Goal: Information Seeking & Learning: Learn about a topic

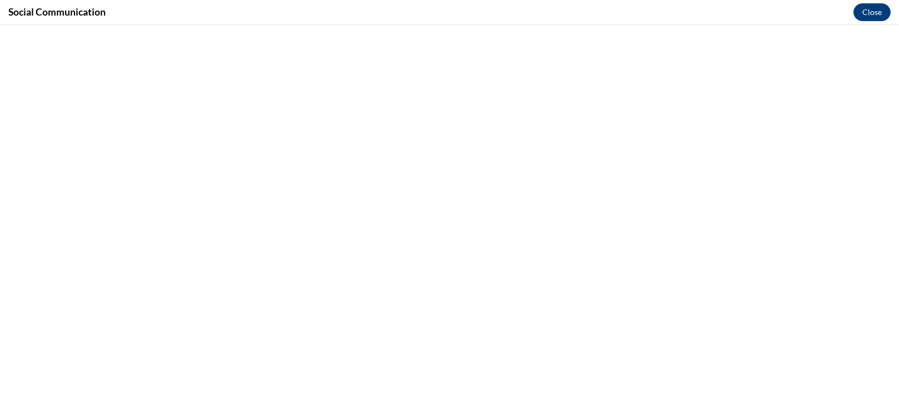
scroll to position [996, 0]
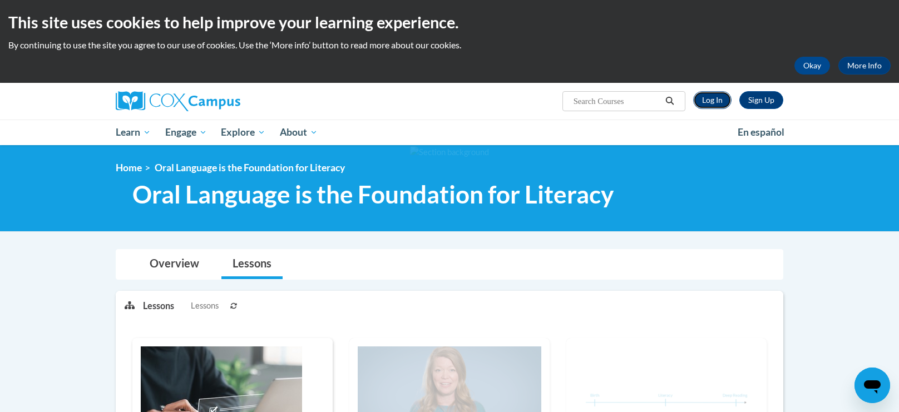
click at [705, 105] on link "Log In" at bounding box center [712, 100] width 38 height 18
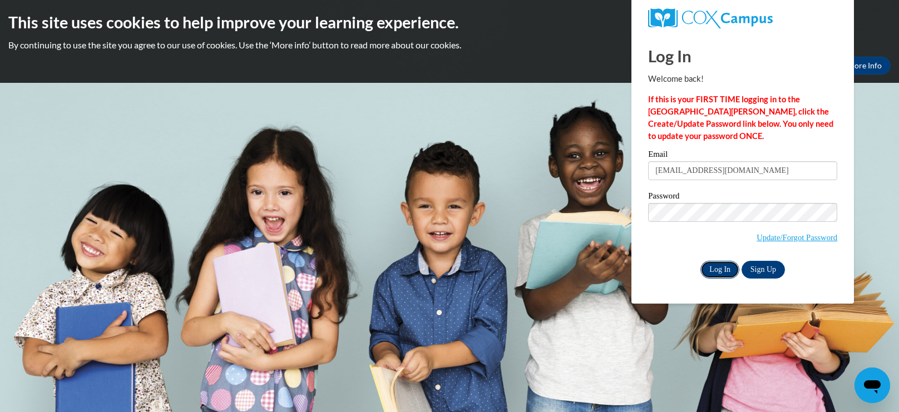
click at [717, 263] on input "Log In" at bounding box center [720, 270] width 39 height 18
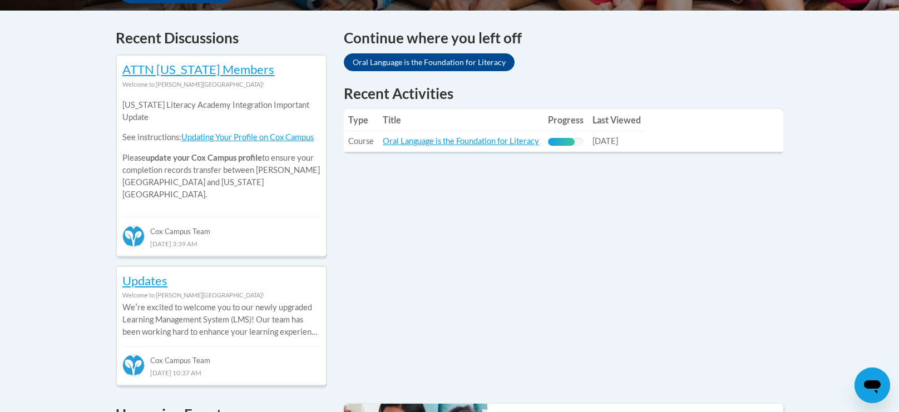
scroll to position [462, 0]
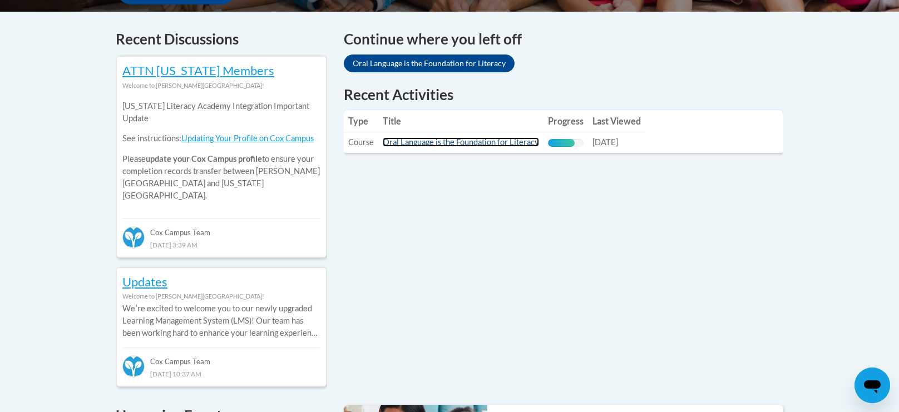
click at [401, 141] on link "Oral Language is the Foundation for Literacy" at bounding box center [461, 141] width 156 height 9
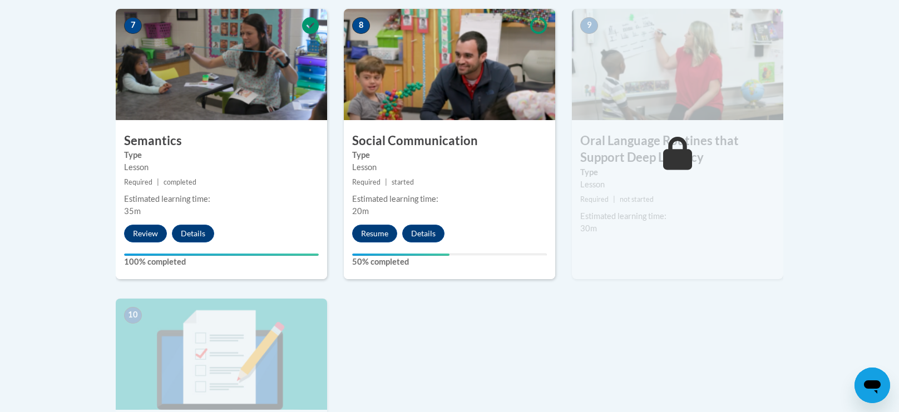
scroll to position [981, 0]
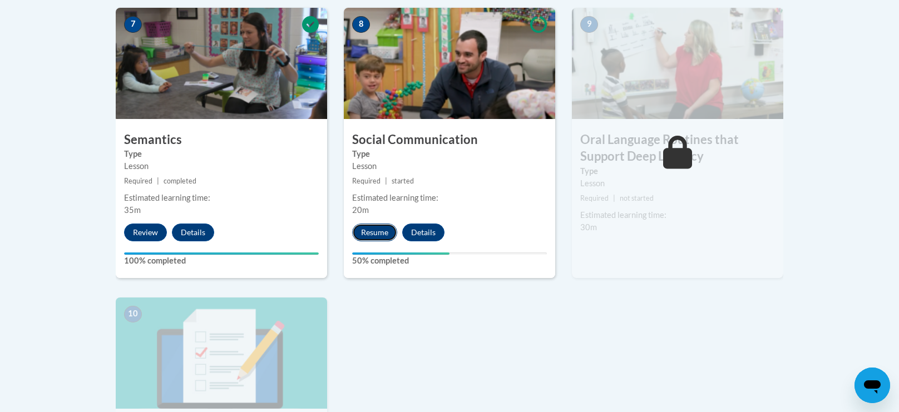
click at [378, 236] on button "Resume" at bounding box center [374, 233] width 45 height 18
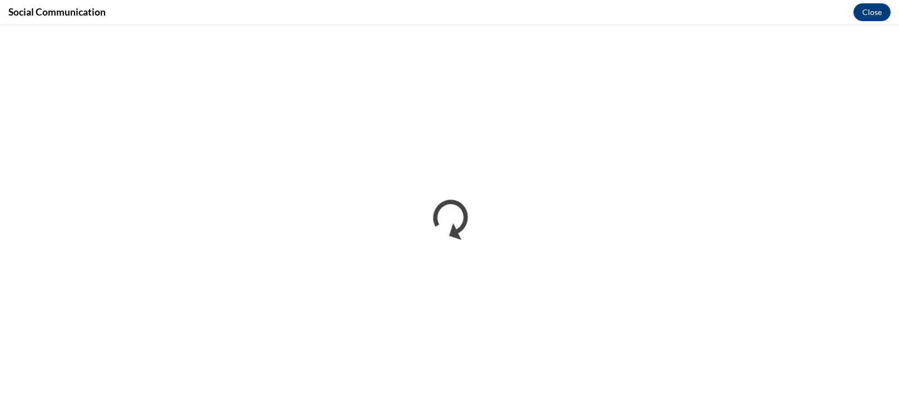
scroll to position [0, 0]
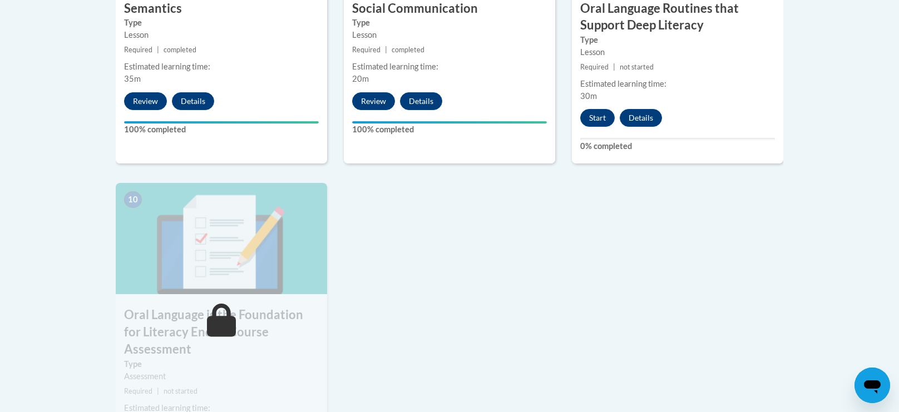
scroll to position [1109, 0]
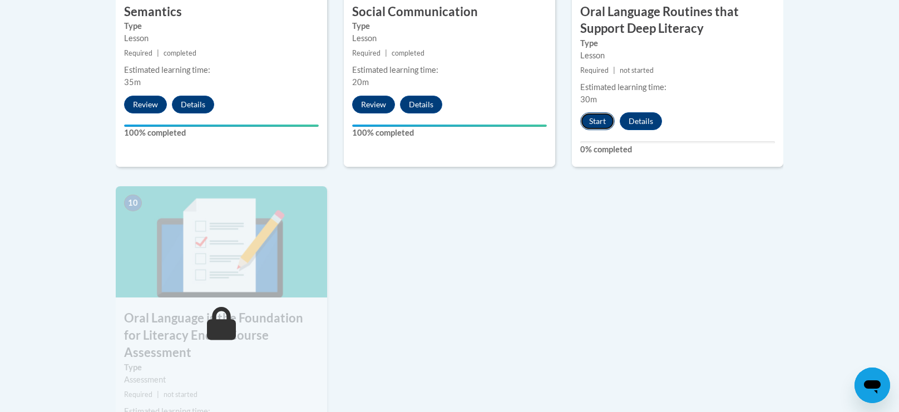
click at [592, 119] on button "Start" at bounding box center [597, 121] width 35 height 18
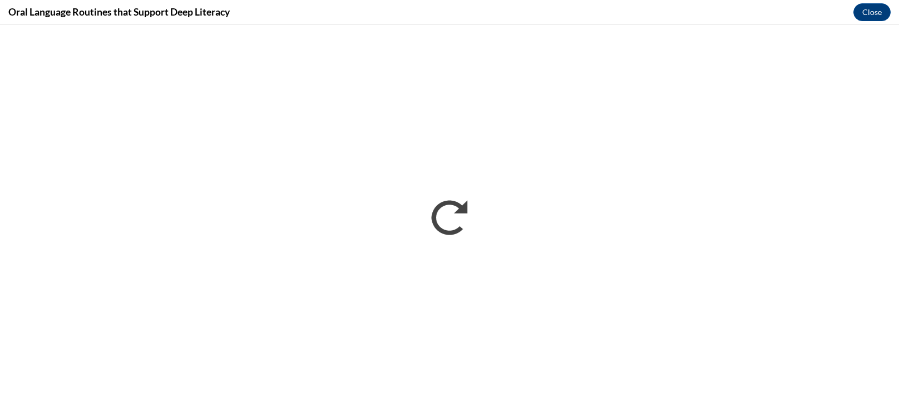
scroll to position [0, 0]
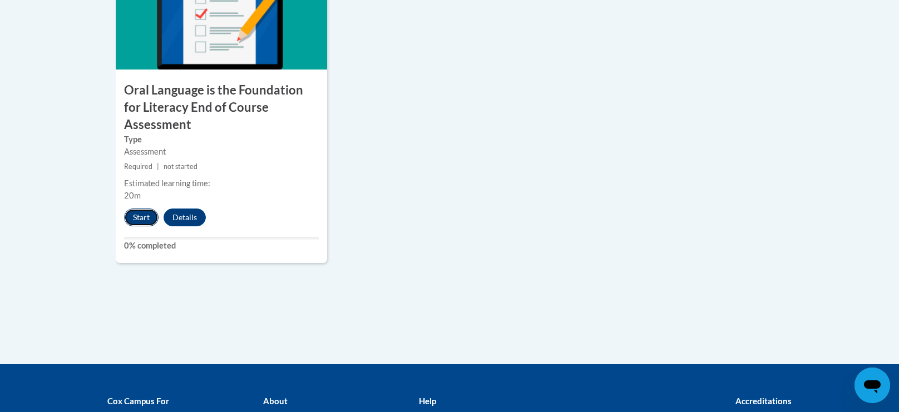
click at [143, 209] on button "Start" at bounding box center [141, 218] width 35 height 18
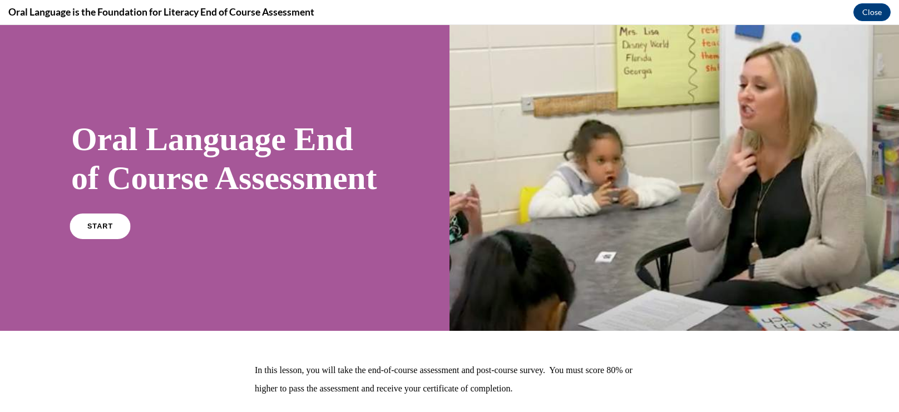
click at [101, 230] on span "START" at bounding box center [100, 226] width 26 height 8
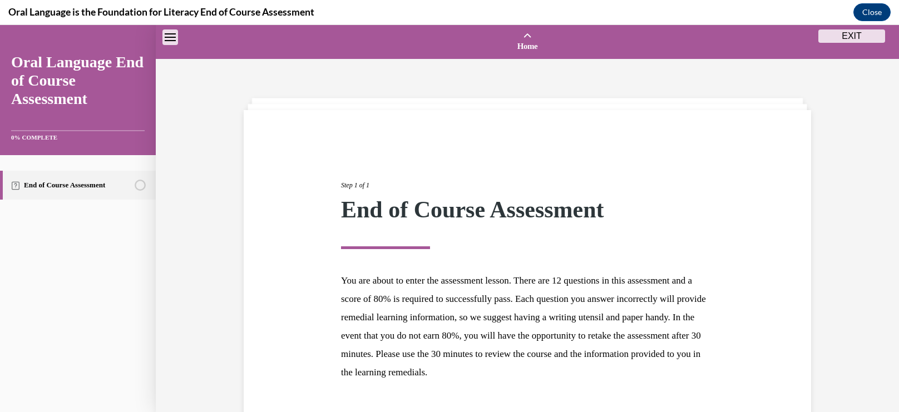
scroll to position [80, 0]
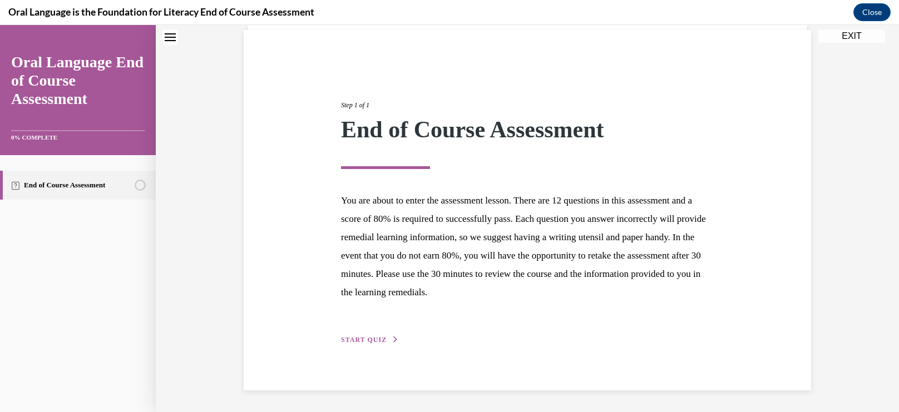
click at [365, 337] on span "START QUIZ" at bounding box center [364, 340] width 46 height 8
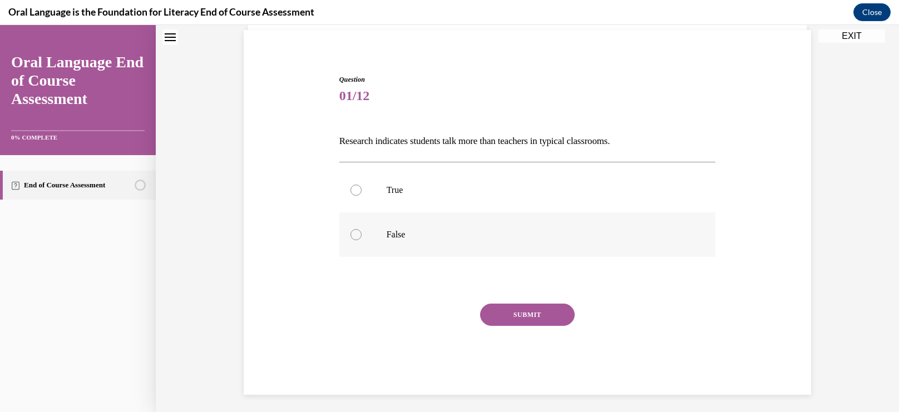
click at [360, 237] on div at bounding box center [356, 234] width 11 height 11
click at [360, 237] on input "False" at bounding box center [356, 234] width 11 height 11
radio input "true"
click at [500, 316] on button "SUBMIT" at bounding box center [527, 315] width 95 height 22
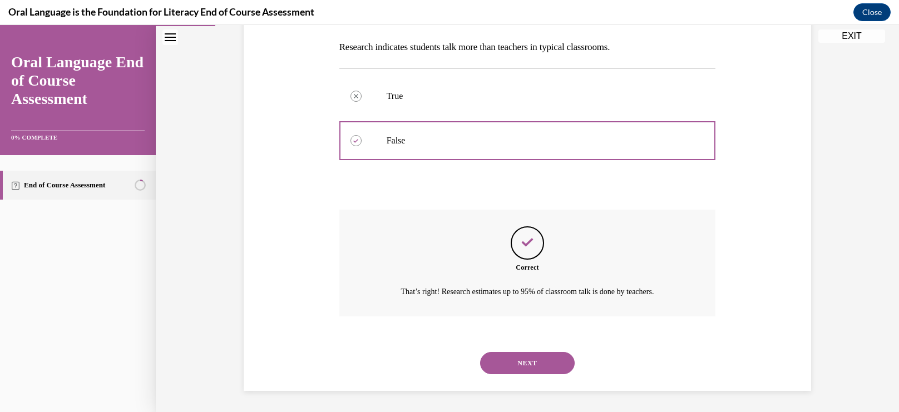
scroll to position [175, 0]
click at [510, 365] on button "NEXT" at bounding box center [527, 363] width 95 height 22
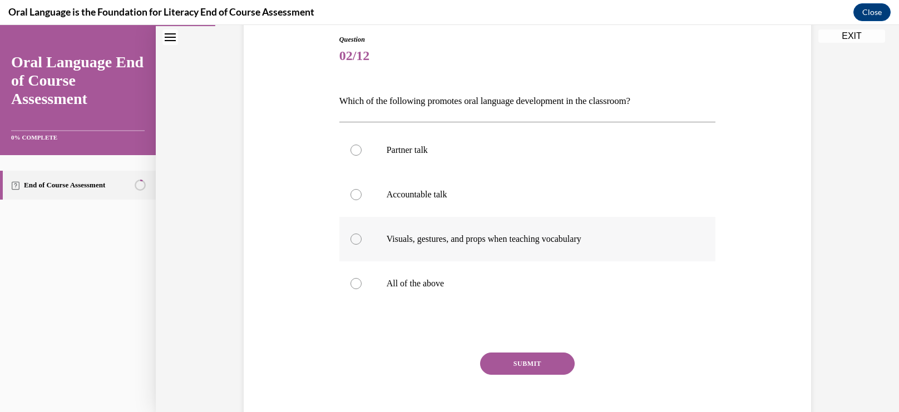
scroll to position [130, 0]
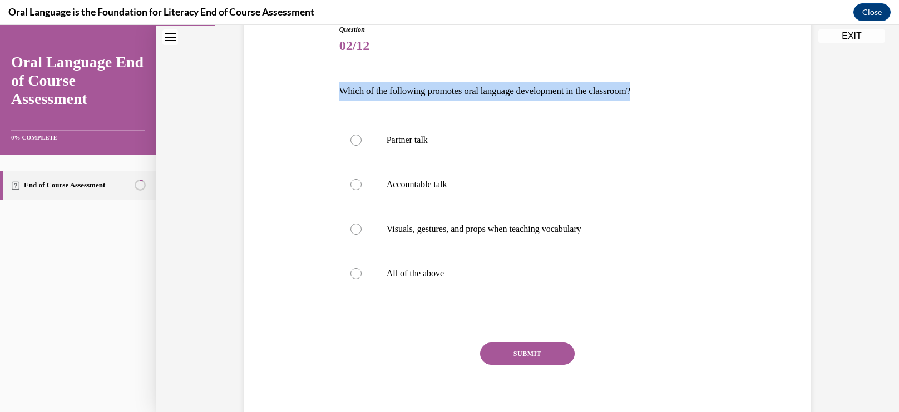
drag, startPoint x: 341, startPoint y: 87, endPoint x: 656, endPoint y: 83, distance: 315.0
click at [656, 83] on p "Which of the following promotes oral language development in the classroom?" at bounding box center [527, 91] width 377 height 19
copy p "Which of the following promotes oral language development in the classroom?"
click at [412, 274] on p "All of the above" at bounding box center [538, 273] width 302 height 11
click at [362, 274] on input "All of the above" at bounding box center [356, 273] width 11 height 11
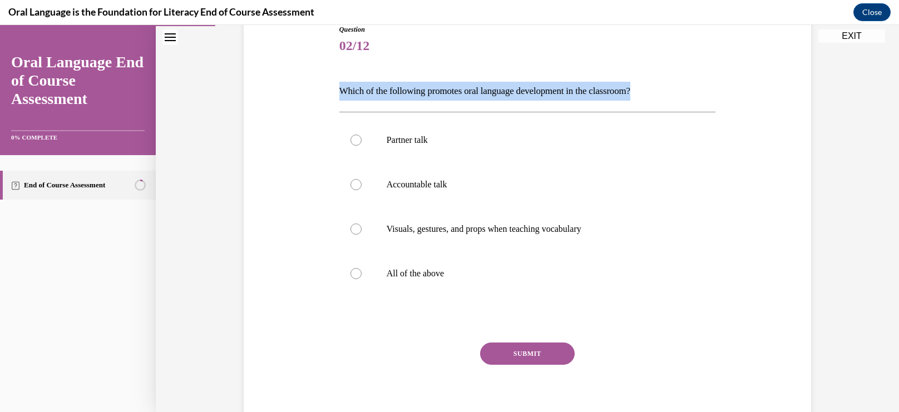
radio input "true"
click at [513, 352] on button "SUBMIT" at bounding box center [527, 354] width 95 height 22
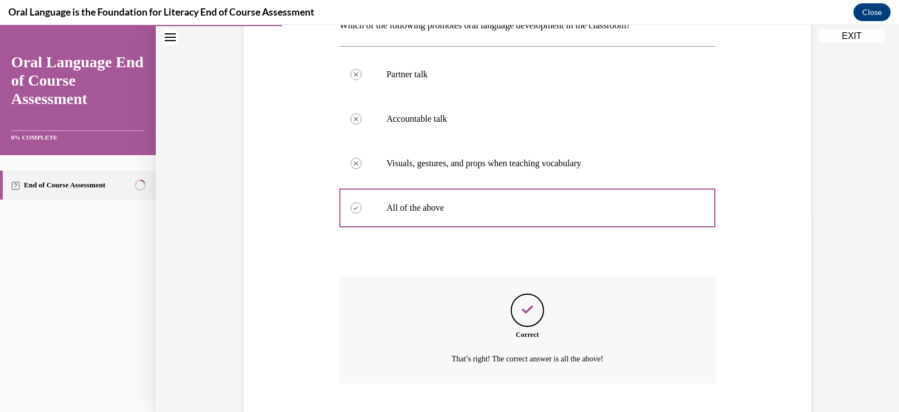
scroll to position [252, 0]
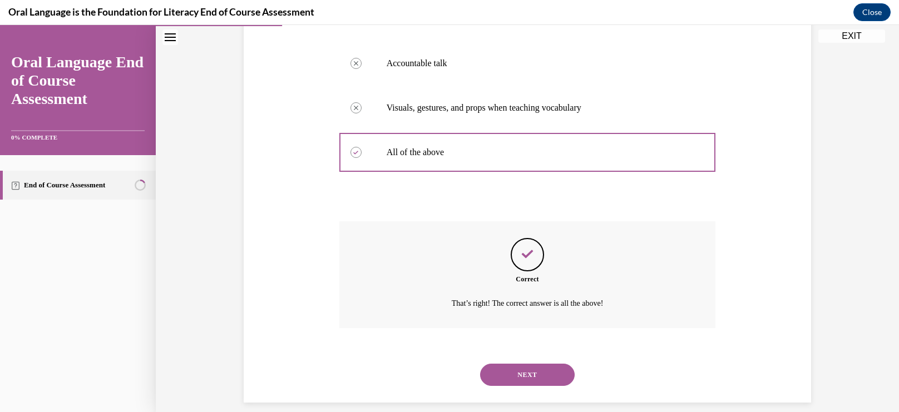
click at [508, 382] on button "NEXT" at bounding box center [527, 375] width 95 height 22
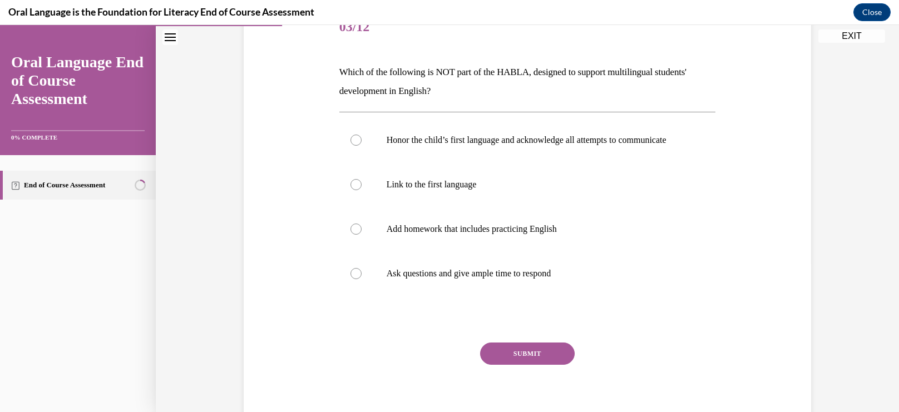
scroll to position [157, 0]
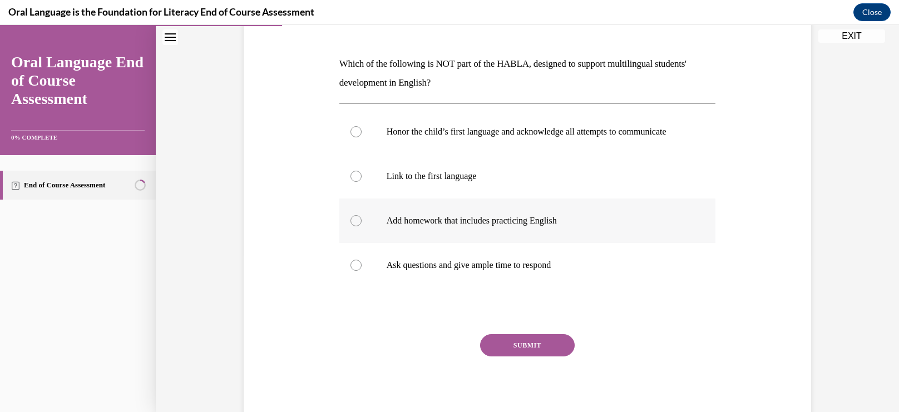
click at [366, 236] on label "Add homework that includes practicing English" at bounding box center [527, 221] width 377 height 45
click at [362, 227] on input "Add homework that includes practicing English" at bounding box center [356, 220] width 11 height 11
radio input "true"
click at [508, 353] on button "SUBMIT" at bounding box center [527, 345] width 95 height 22
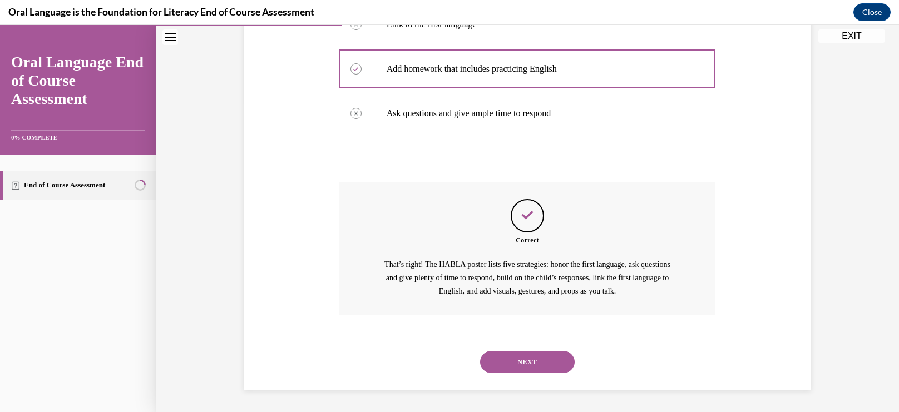
scroll to position [320, 0]
click at [502, 366] on button "NEXT" at bounding box center [527, 362] width 95 height 22
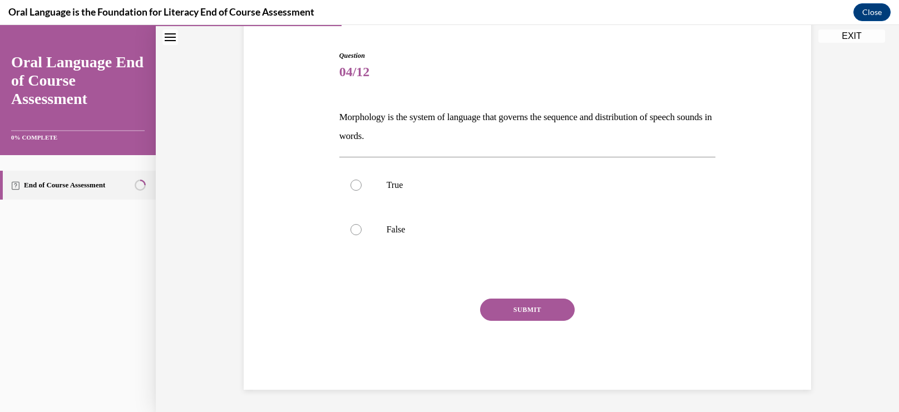
scroll to position [104, 0]
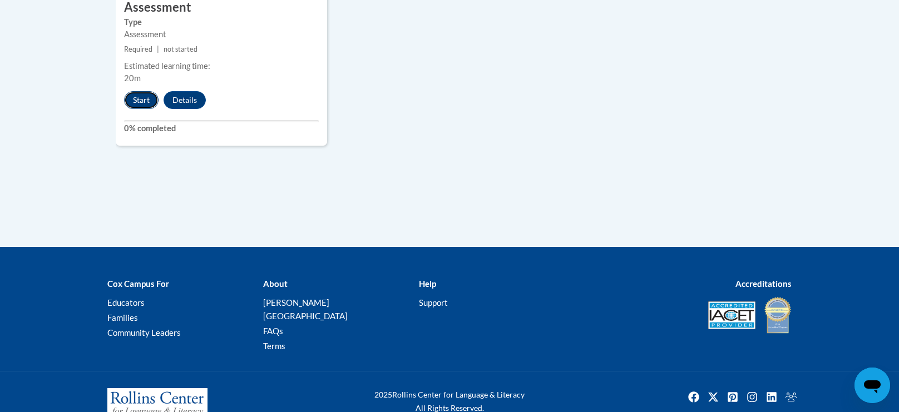
click at [132, 91] on button "Start" at bounding box center [141, 100] width 35 height 18
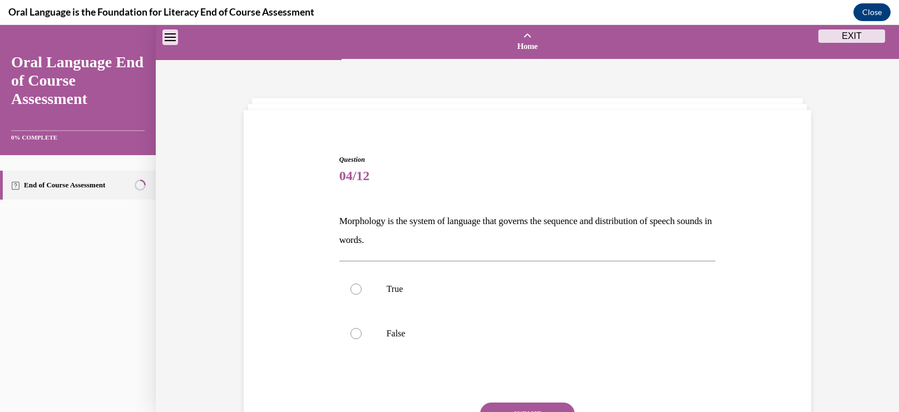
scroll to position [35, 0]
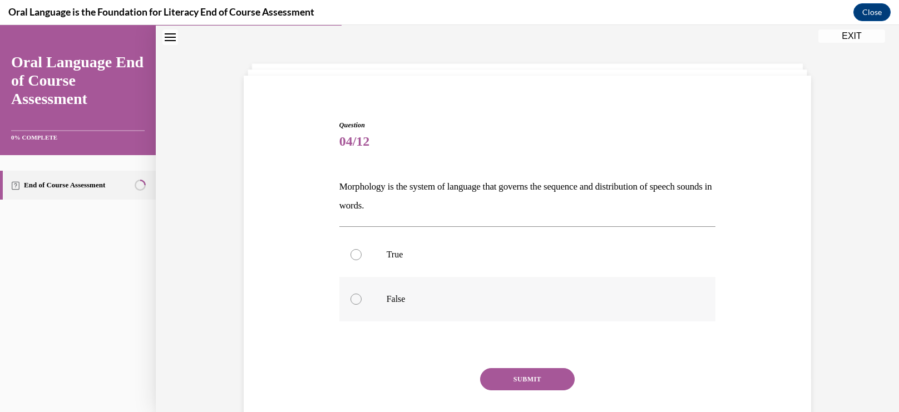
click at [398, 297] on p "False" at bounding box center [538, 299] width 302 height 11
click at [362, 297] on input "False" at bounding box center [356, 299] width 11 height 11
radio input "true"
click at [532, 377] on button "SUBMIT" at bounding box center [527, 379] width 95 height 22
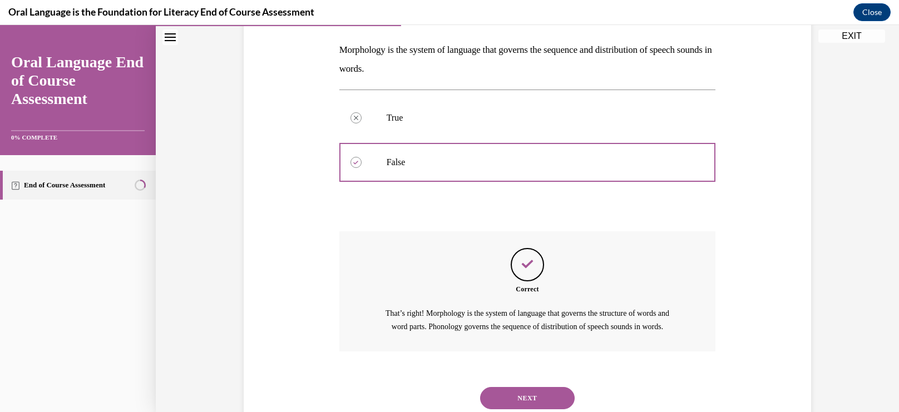
scroll to position [220, 0]
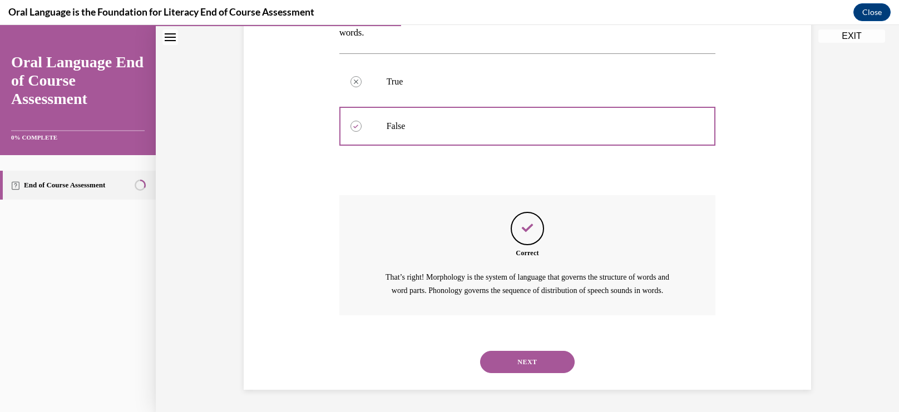
click at [527, 357] on button "NEXT" at bounding box center [527, 362] width 95 height 22
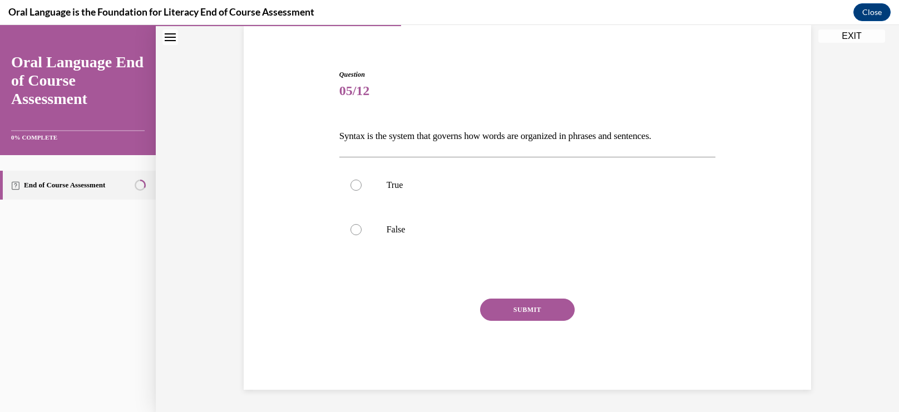
scroll to position [85, 0]
click at [367, 235] on label "False" at bounding box center [527, 230] width 377 height 45
click at [362, 235] on input "False" at bounding box center [356, 230] width 11 height 11
radio input "true"
click at [435, 136] on p "Syntax is the system that governs how words are organized in phrases and senten…" at bounding box center [527, 136] width 377 height 19
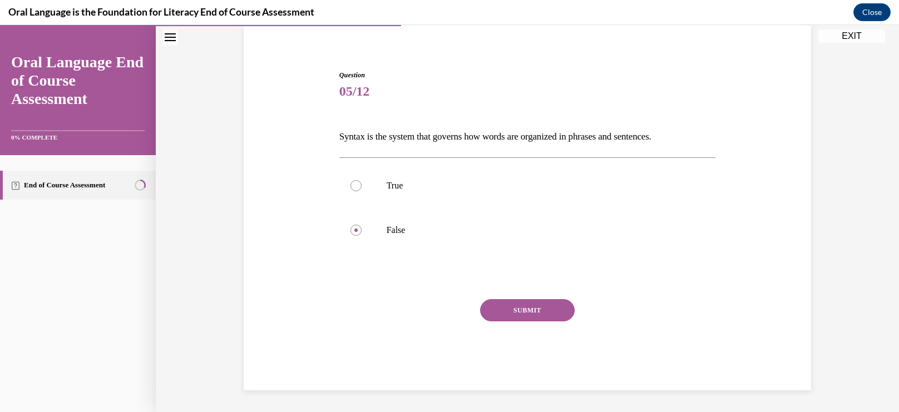
click at [435, 136] on p "Syntax is the system that governs how words are organized in phrases and senten…" at bounding box center [527, 136] width 377 height 19
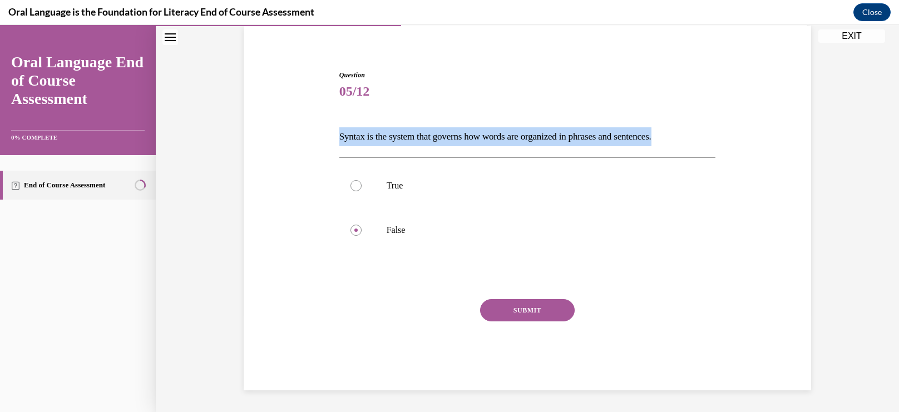
copy p "Syntax is the system that governs how words are organized in phrases and senten…"
click at [395, 191] on label "True" at bounding box center [527, 186] width 377 height 45
click at [362, 191] on input "True" at bounding box center [356, 185] width 11 height 11
radio input "true"
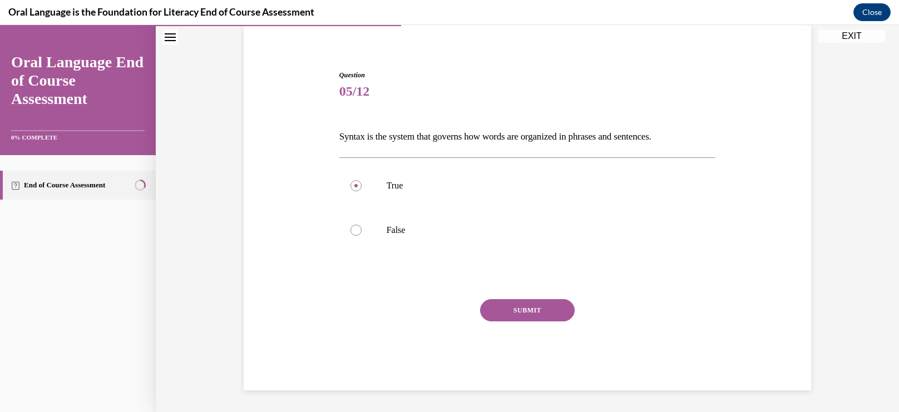
click at [498, 309] on button "SUBMIT" at bounding box center [527, 310] width 95 height 22
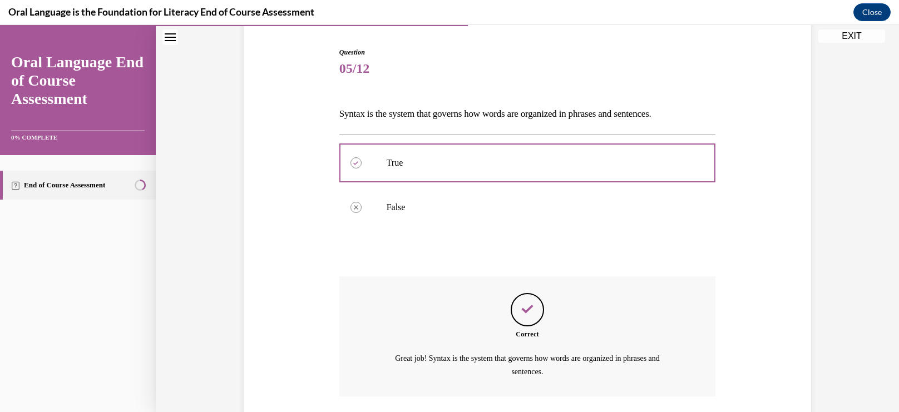
scroll to position [188, 0]
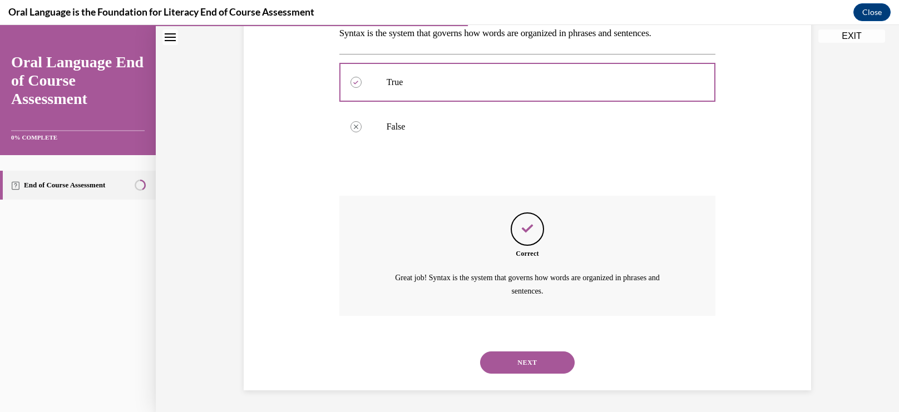
click at [509, 365] on button "NEXT" at bounding box center [527, 363] width 95 height 22
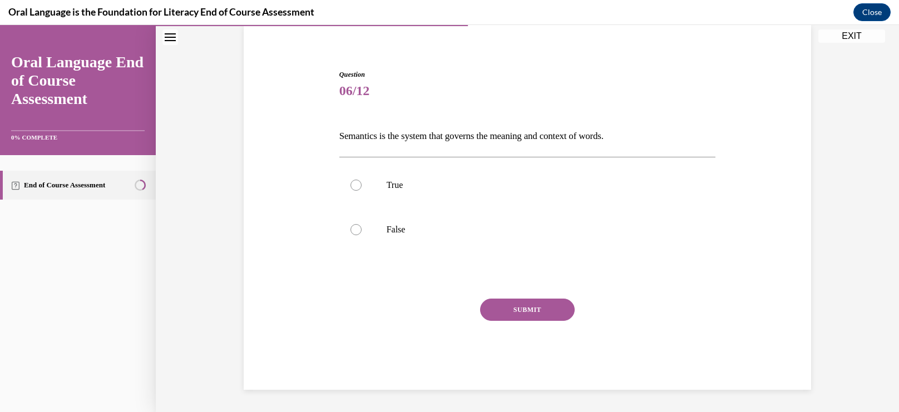
scroll to position [85, 0]
click at [387, 180] on p "True" at bounding box center [538, 185] width 302 height 11
click at [362, 180] on input "True" at bounding box center [356, 185] width 11 height 11
radio input "true"
click at [500, 314] on button "SUBMIT" at bounding box center [527, 310] width 95 height 22
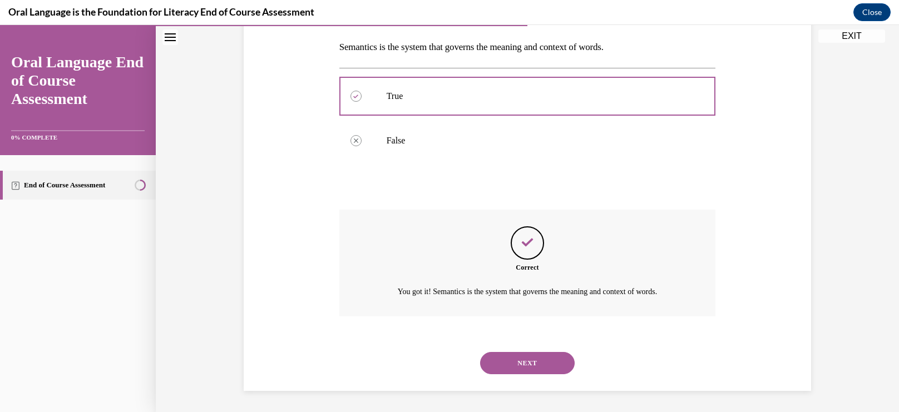
scroll to position [175, 0]
click at [513, 360] on button "NEXT" at bounding box center [527, 363] width 95 height 22
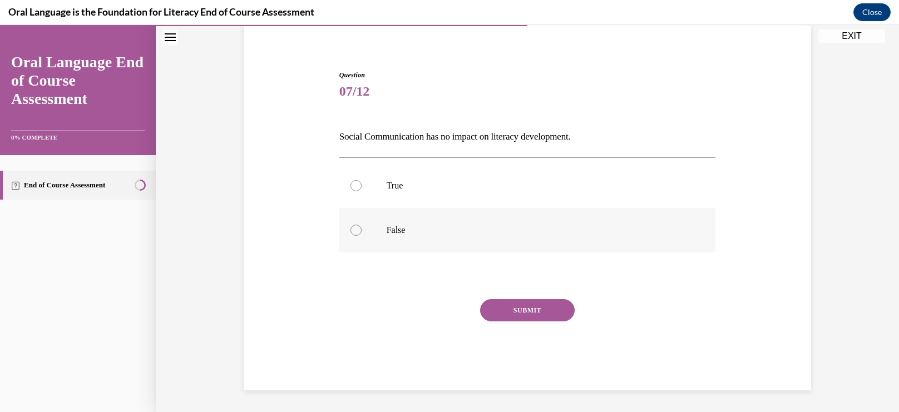
click at [381, 238] on label "False" at bounding box center [527, 230] width 377 height 45
click at [362, 236] on input "False" at bounding box center [356, 230] width 11 height 11
radio input "true"
click at [501, 312] on button "SUBMIT" at bounding box center [527, 310] width 95 height 22
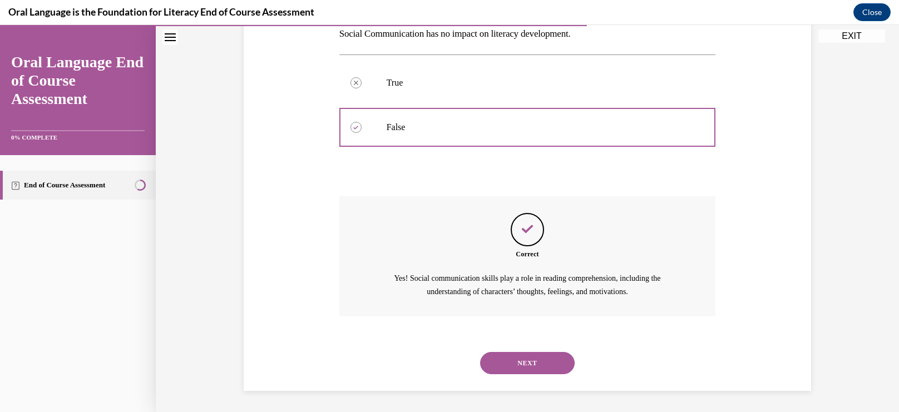
scroll to position [188, 0]
click at [520, 367] on button "NEXT" at bounding box center [527, 363] width 95 height 22
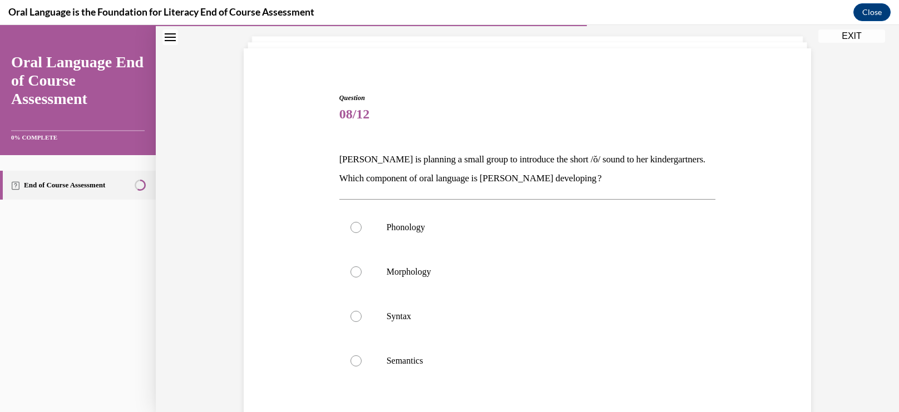
scroll to position [62, 0]
click at [373, 225] on label "Phonology" at bounding box center [527, 227] width 377 height 45
click at [362, 225] on input "Phonology" at bounding box center [356, 226] width 11 height 11
radio input "true"
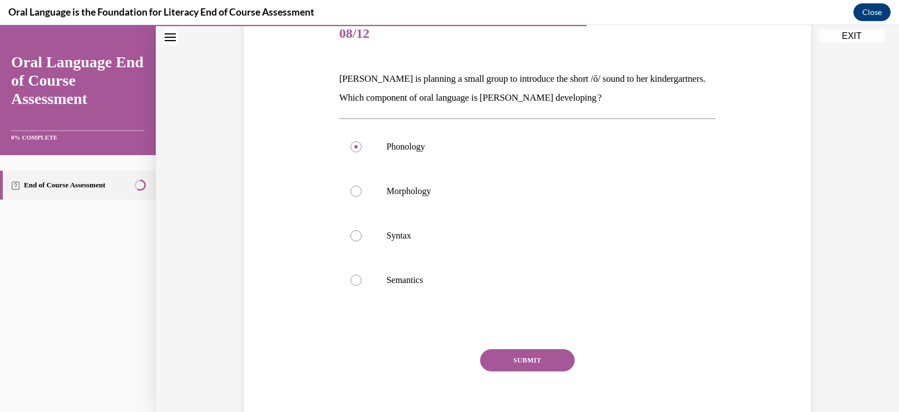
click at [523, 366] on button "SUBMIT" at bounding box center [527, 361] width 95 height 22
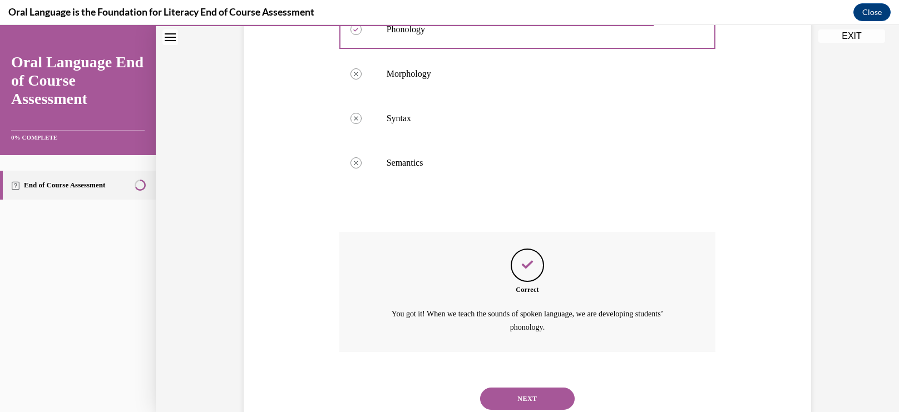
scroll to position [296, 0]
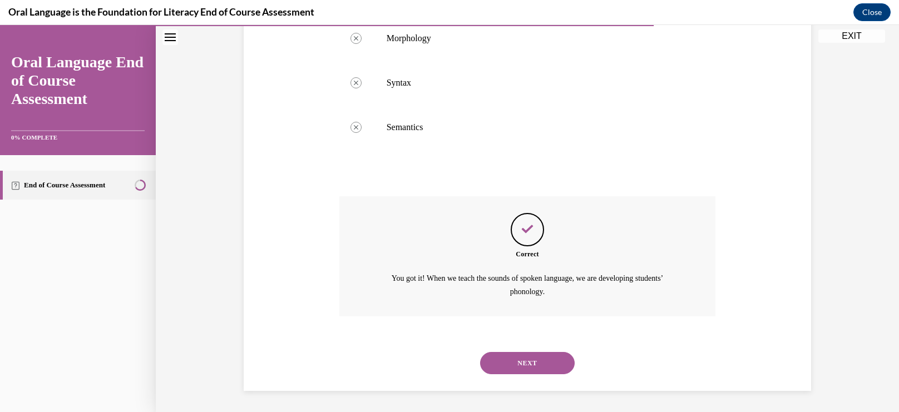
click at [499, 365] on button "NEXT" at bounding box center [527, 363] width 95 height 22
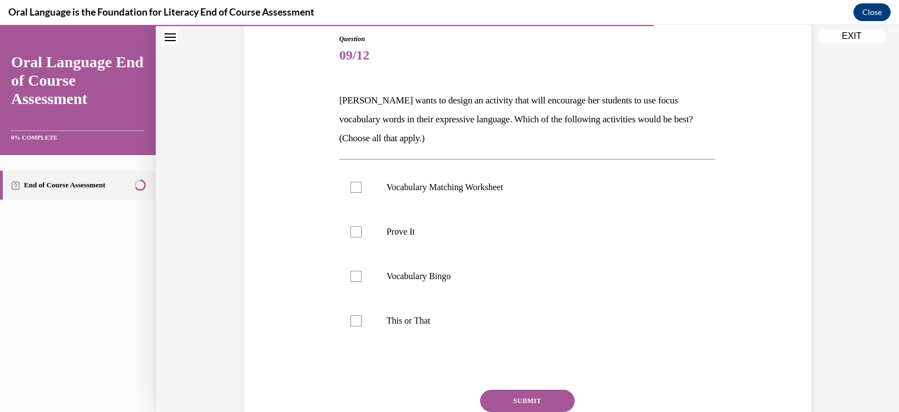
scroll to position [127, 0]
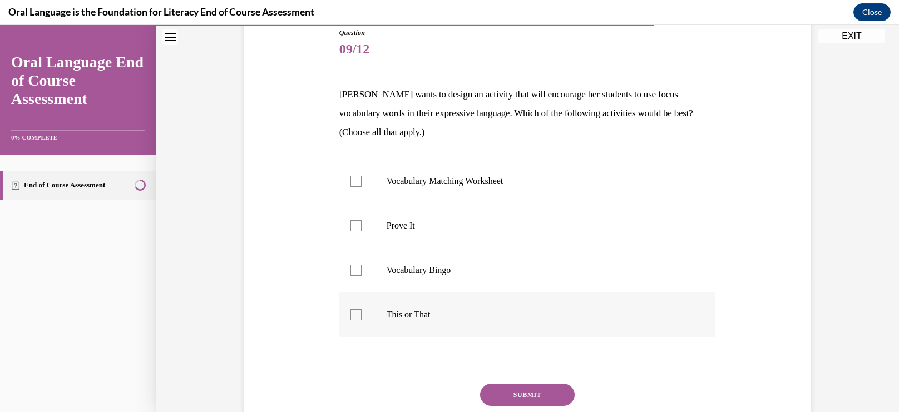
click at [363, 315] on label "This or That" at bounding box center [527, 315] width 377 height 45
click at [362, 315] on input "This or That" at bounding box center [356, 314] width 11 height 11
checkbox input "true"
click at [363, 235] on label "Prove It" at bounding box center [527, 226] width 377 height 45
click at [362, 232] on input "Prove It" at bounding box center [356, 225] width 11 height 11
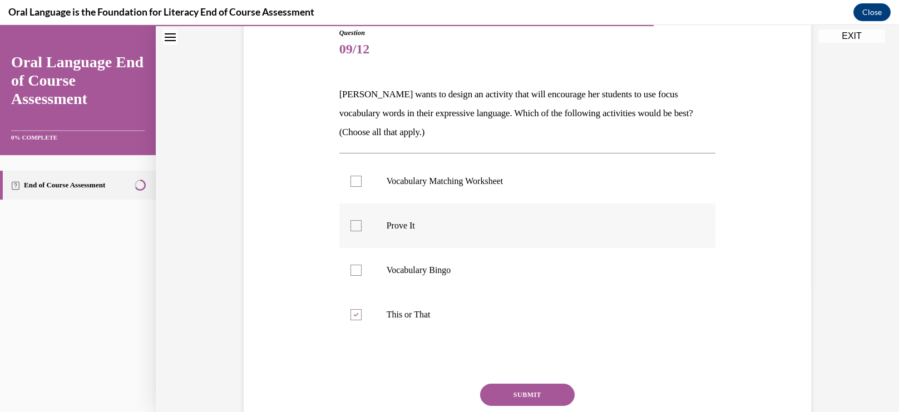
checkbox input "true"
click at [513, 393] on button "SUBMIT" at bounding box center [527, 395] width 95 height 22
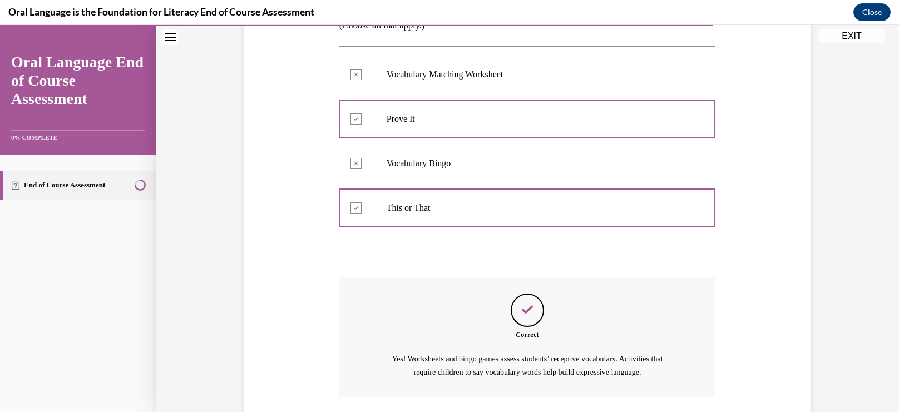
scroll to position [315, 0]
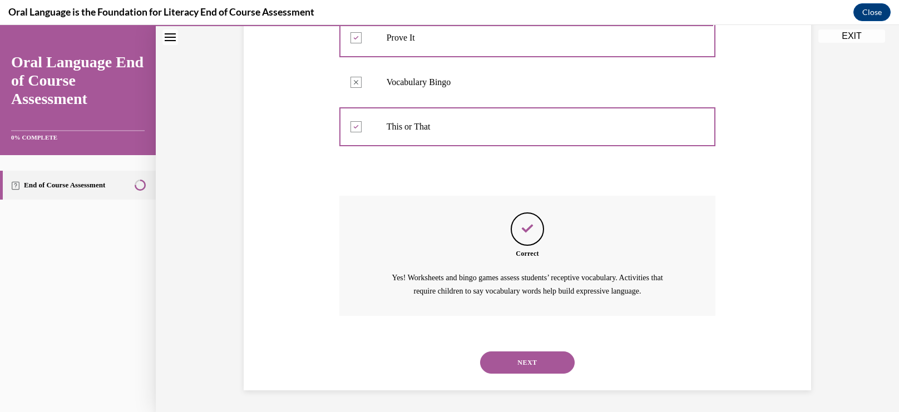
click at [497, 362] on button "NEXT" at bounding box center [527, 363] width 95 height 22
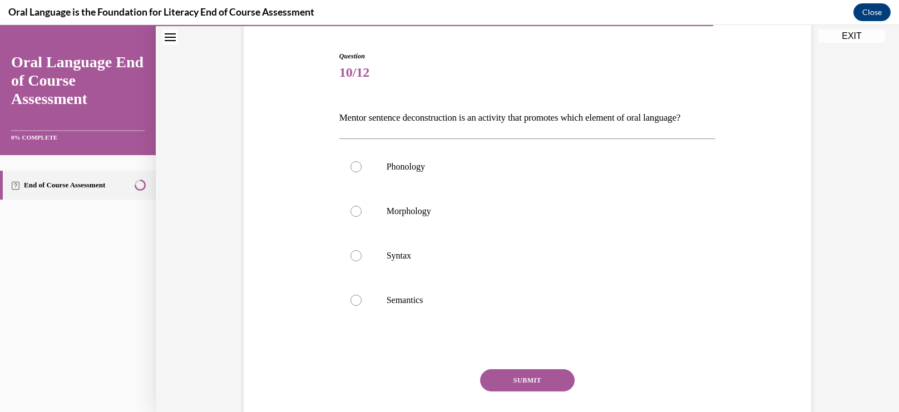
scroll to position [104, 0]
click at [376, 319] on label "Semantics" at bounding box center [527, 300] width 377 height 45
click at [362, 306] on input "Semantics" at bounding box center [356, 299] width 11 height 11
radio input "true"
click at [535, 391] on button "SUBMIT" at bounding box center [527, 380] width 95 height 22
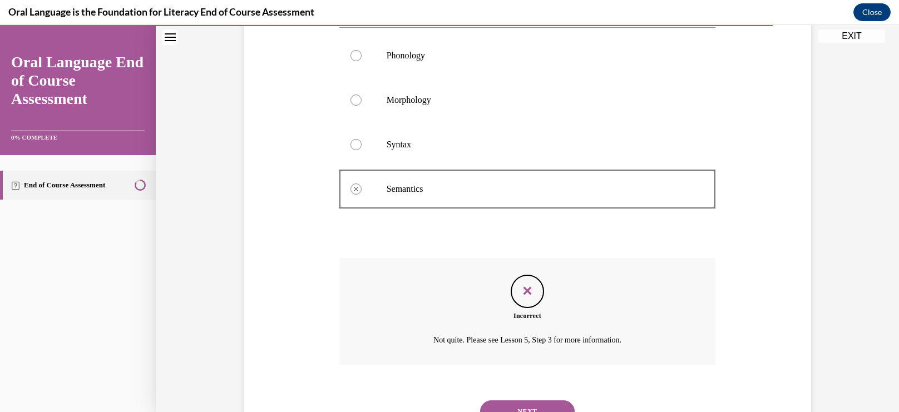
scroll to position [283, 0]
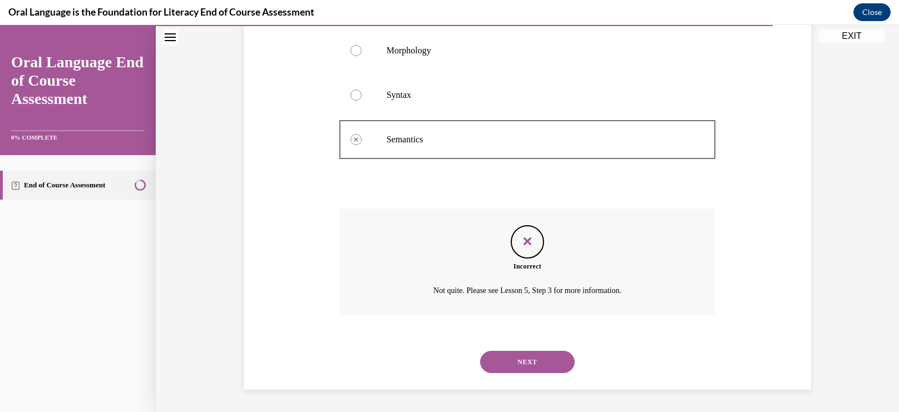
click at [515, 355] on button "NEXT" at bounding box center [527, 362] width 95 height 22
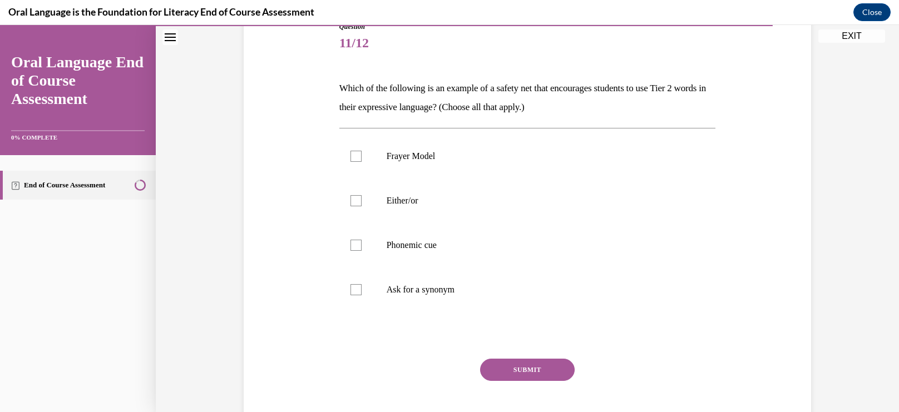
scroll to position [137, 0]
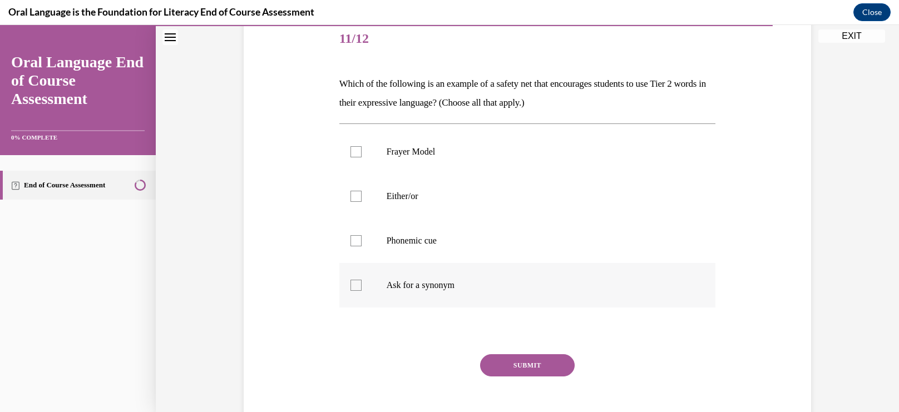
click at [359, 285] on div at bounding box center [356, 285] width 11 height 11
click at [359, 285] on input "Ask for a synonym" at bounding box center [356, 285] width 11 height 11
checkbox input "true"
click at [367, 193] on label "Either/or" at bounding box center [527, 196] width 377 height 45
click at [362, 193] on input "Either/or" at bounding box center [356, 196] width 11 height 11
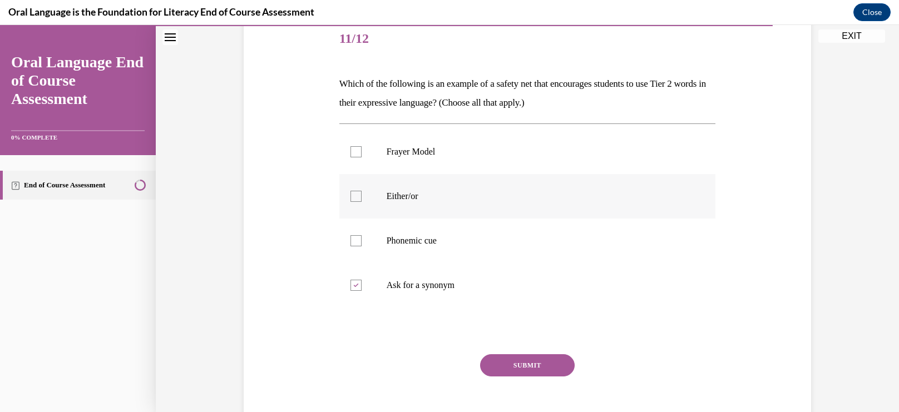
checkbox input "true"
click at [352, 230] on label "Phonemic cue" at bounding box center [527, 241] width 377 height 45
click at [352, 235] on input "Phonemic cue" at bounding box center [356, 240] width 11 height 11
checkbox input "true"
click at [517, 356] on button "SUBMIT" at bounding box center [527, 366] width 95 height 22
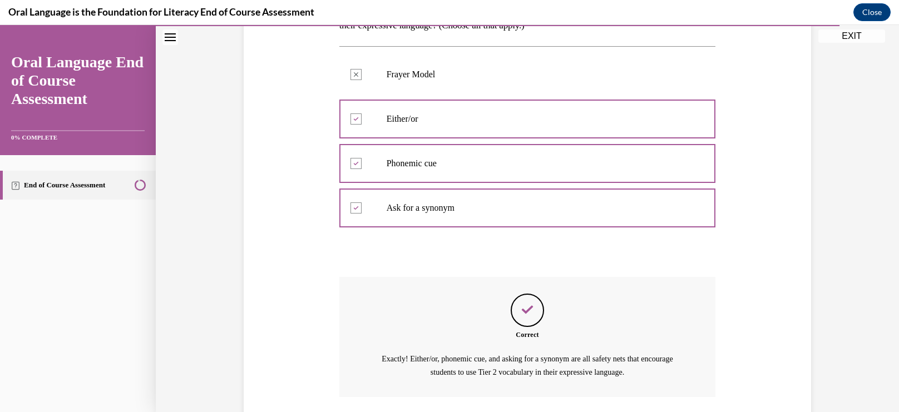
scroll to position [296, 0]
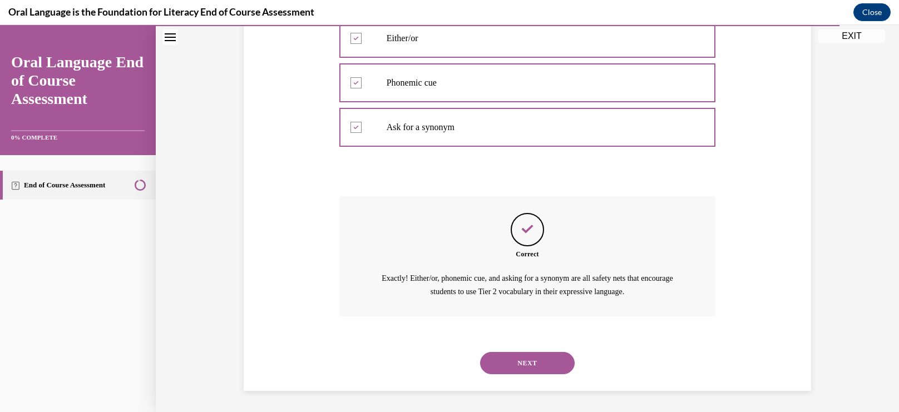
click at [516, 366] on button "NEXT" at bounding box center [527, 363] width 95 height 22
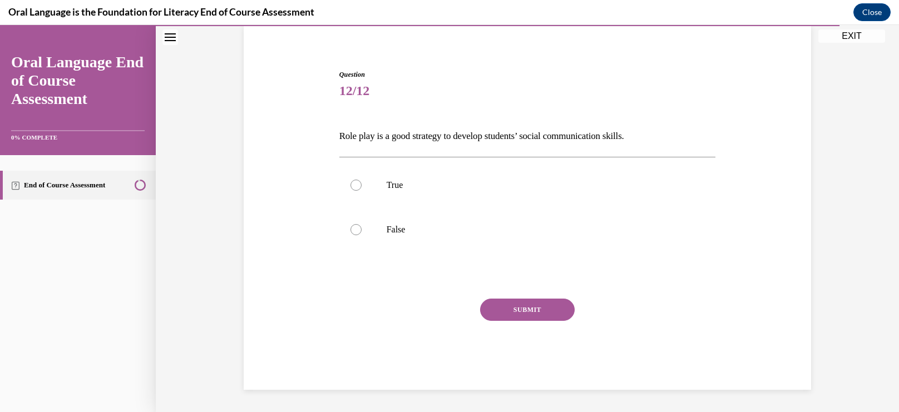
scroll to position [85, 0]
click at [398, 191] on label "True" at bounding box center [527, 186] width 377 height 45
click at [362, 191] on input "True" at bounding box center [356, 185] width 11 height 11
radio input "true"
click at [489, 307] on button "SUBMIT" at bounding box center [527, 310] width 95 height 22
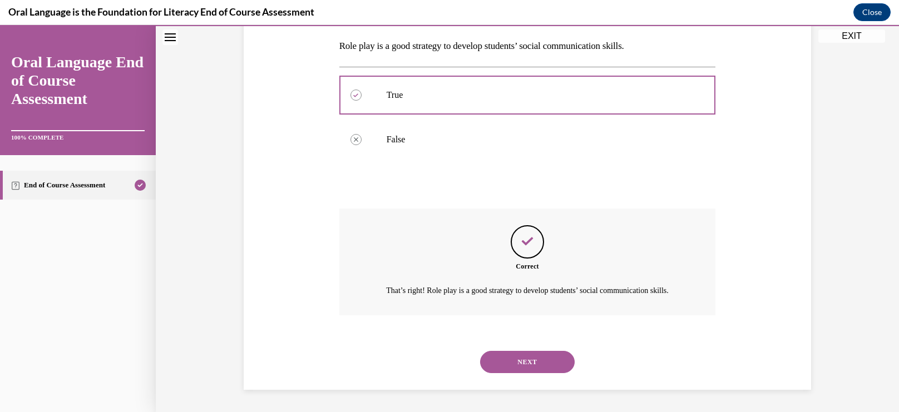
scroll to position [188, 0]
click at [500, 361] on button "NEXT" at bounding box center [527, 362] width 95 height 22
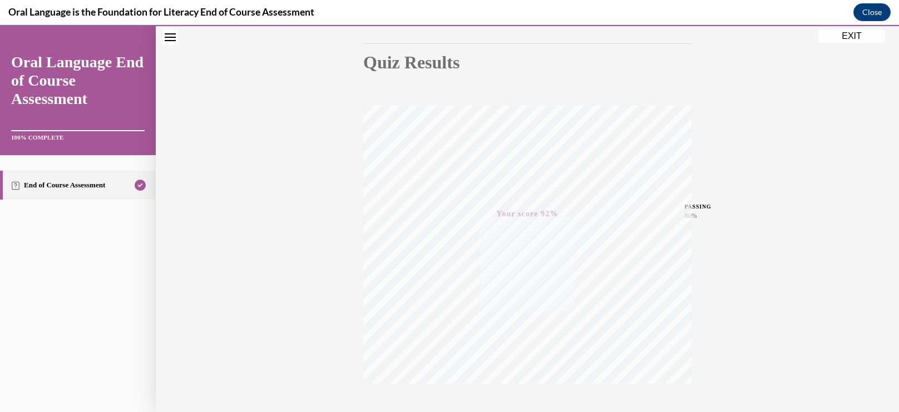
scroll to position [183, 0]
click at [846, 41] on button "EXIT" at bounding box center [852, 35] width 67 height 13
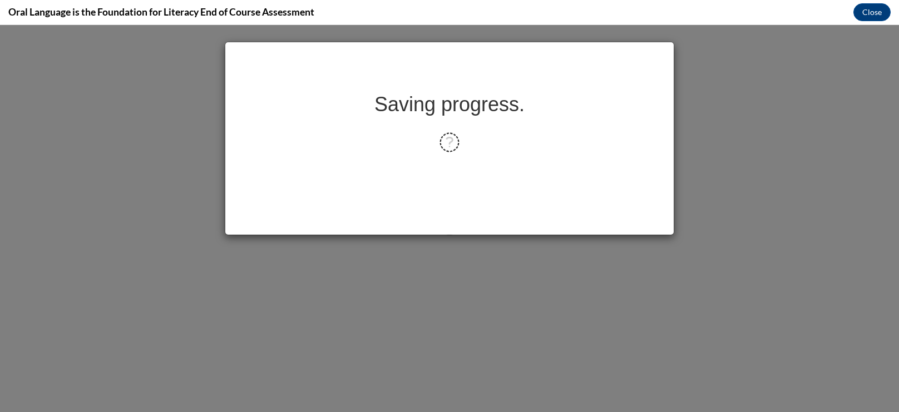
scroll to position [0, 0]
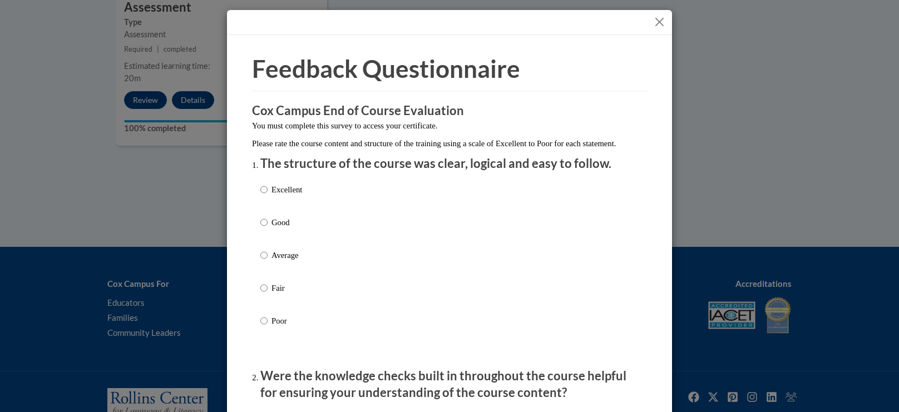
click at [270, 204] on label "Excellent" at bounding box center [281, 199] width 42 height 30
click at [268, 196] on input "Excellent" at bounding box center [263, 190] width 7 height 12
radio input "true"
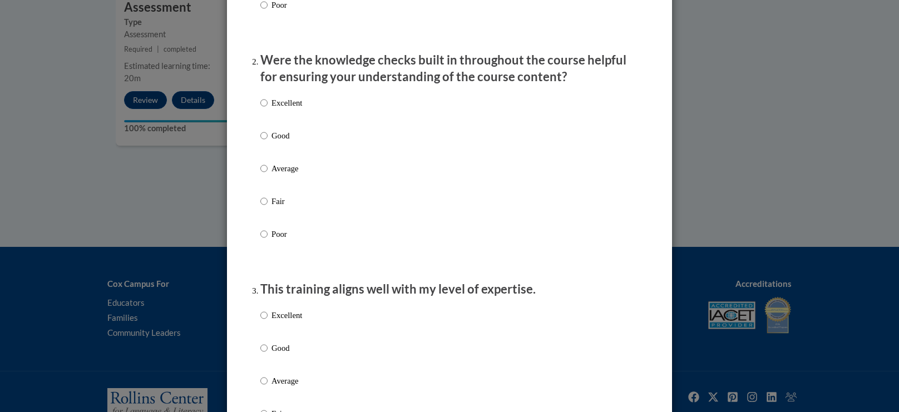
scroll to position [330, 0]
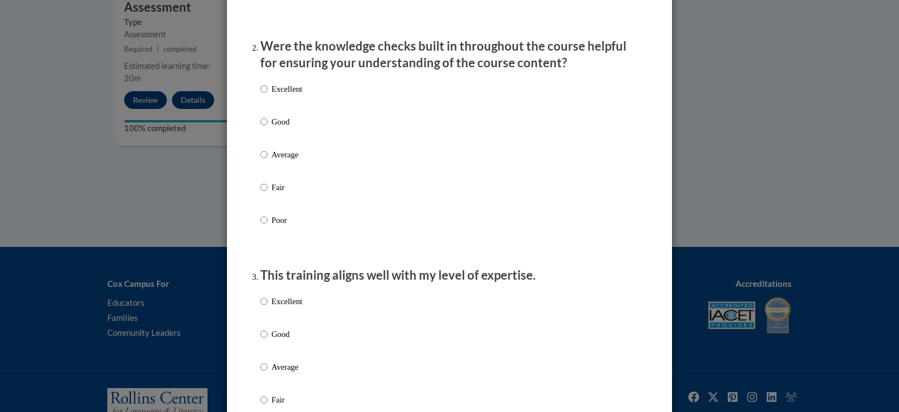
click at [289, 95] on p "Excellent" at bounding box center [287, 89] width 31 height 12
click at [268, 95] on input "Excellent" at bounding box center [263, 89] width 7 height 12
radio input "true"
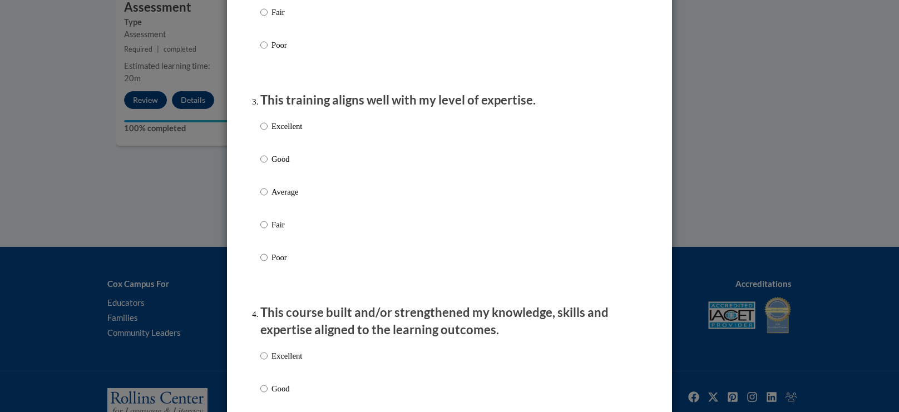
scroll to position [519, 0]
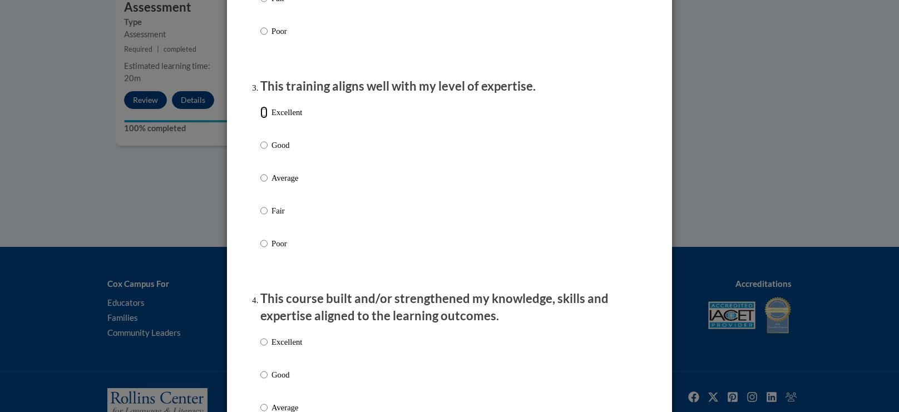
click at [263, 119] on input "Excellent" at bounding box center [263, 112] width 7 height 12
radio input "true"
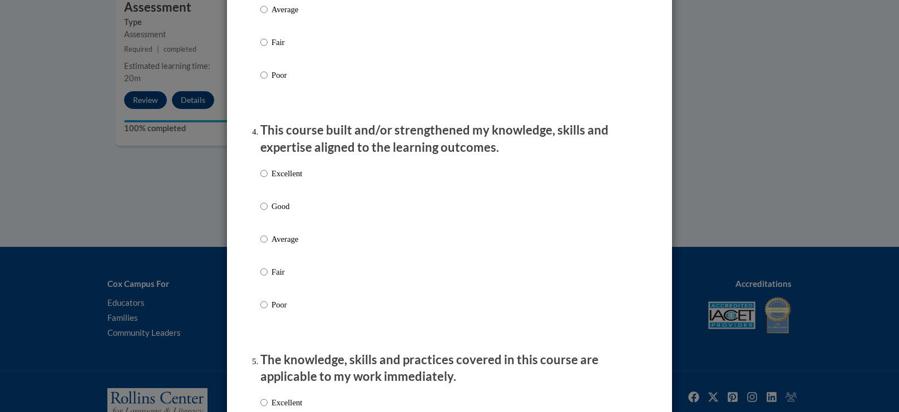
scroll to position [690, 0]
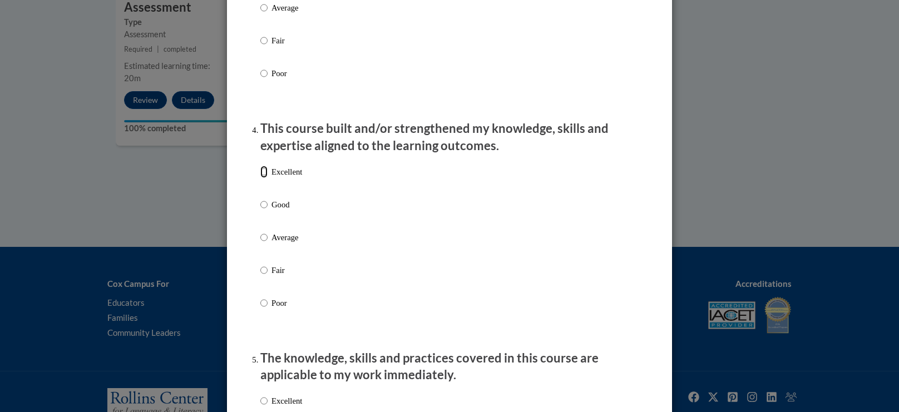
click at [266, 178] on input "Excellent" at bounding box center [263, 172] width 7 height 12
radio input "true"
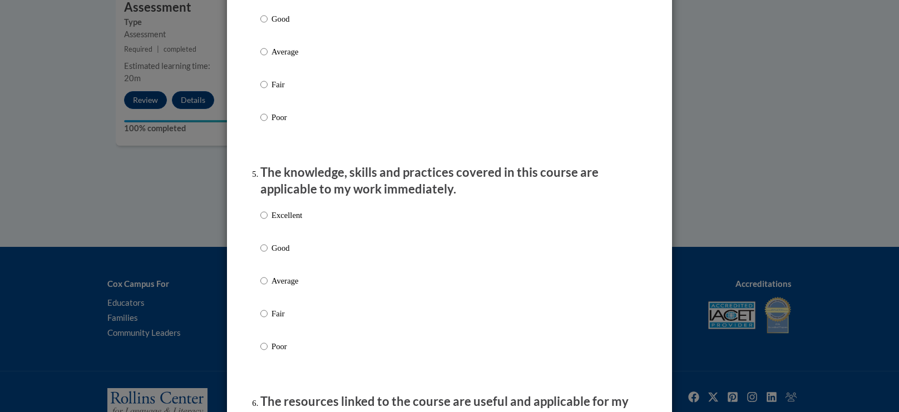
scroll to position [877, 0]
click at [270, 230] on label "Excellent" at bounding box center [281, 223] width 42 height 30
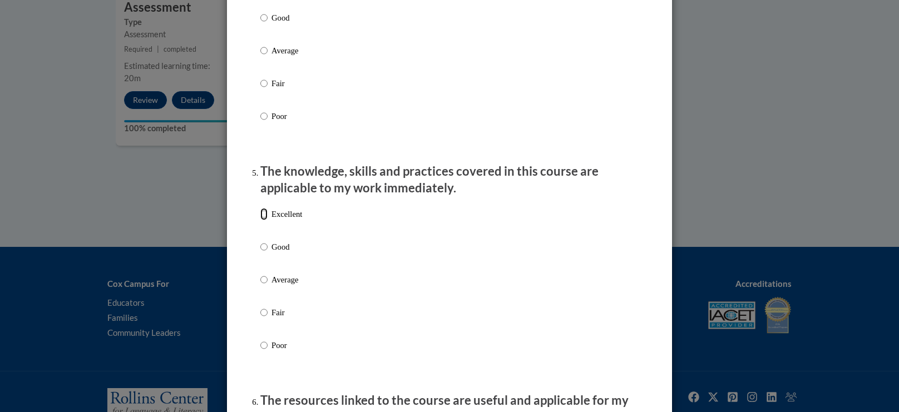
click at [268, 220] on input "Excellent" at bounding box center [263, 214] width 7 height 12
radio input "true"
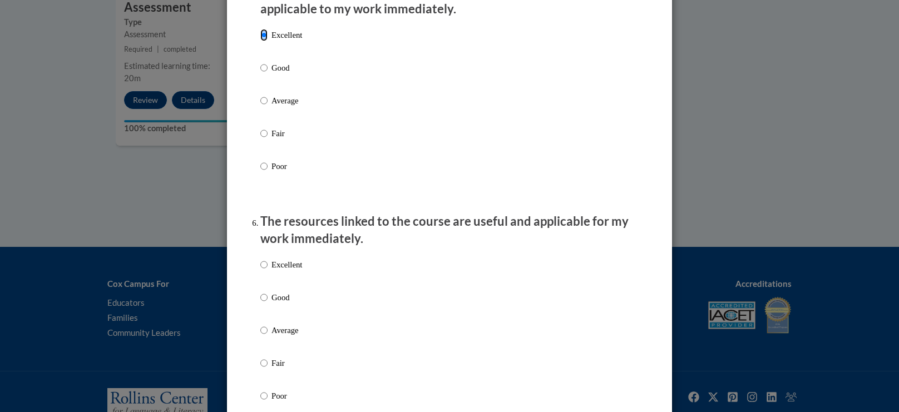
scroll to position [1065, 0]
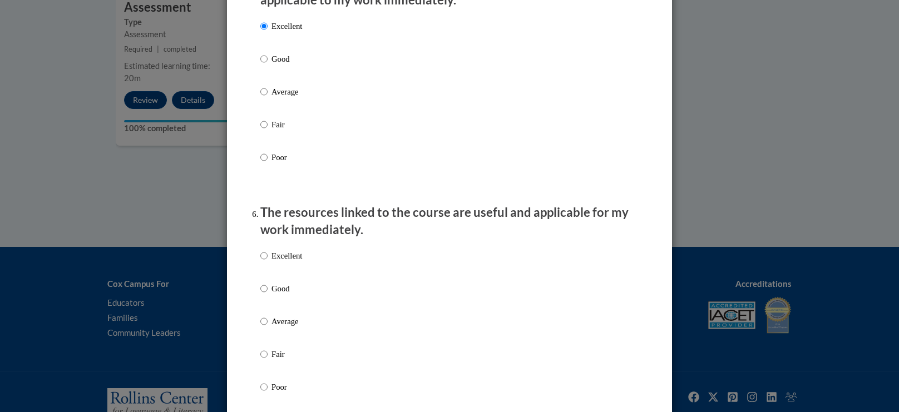
click at [270, 271] on label "Excellent" at bounding box center [281, 265] width 42 height 30
click at [268, 262] on input "Excellent" at bounding box center [263, 256] width 7 height 12
radio input "true"
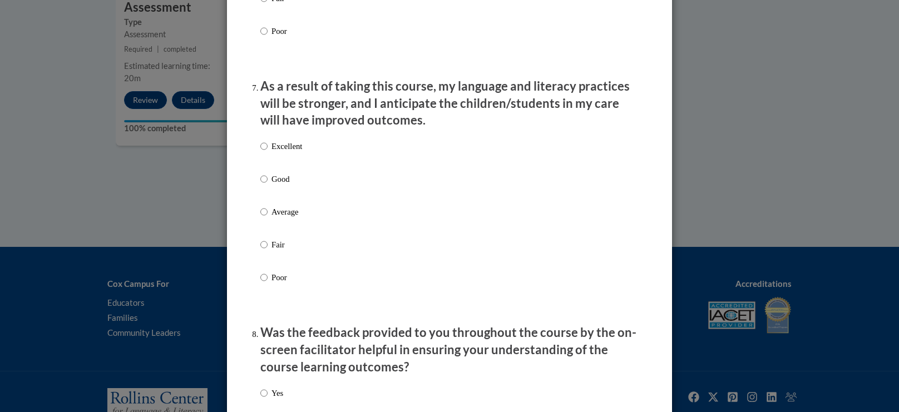
scroll to position [1422, 0]
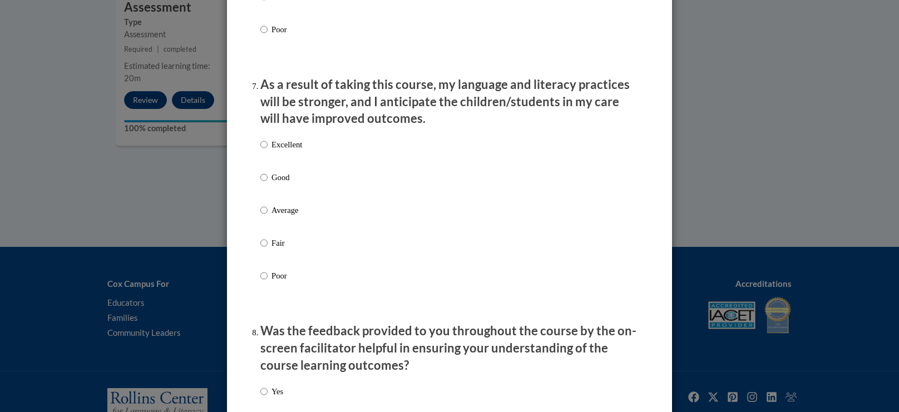
click at [278, 184] on p "Good" at bounding box center [287, 177] width 31 height 12
click at [268, 184] on input "Good" at bounding box center [263, 177] width 7 height 12
radio input "true"
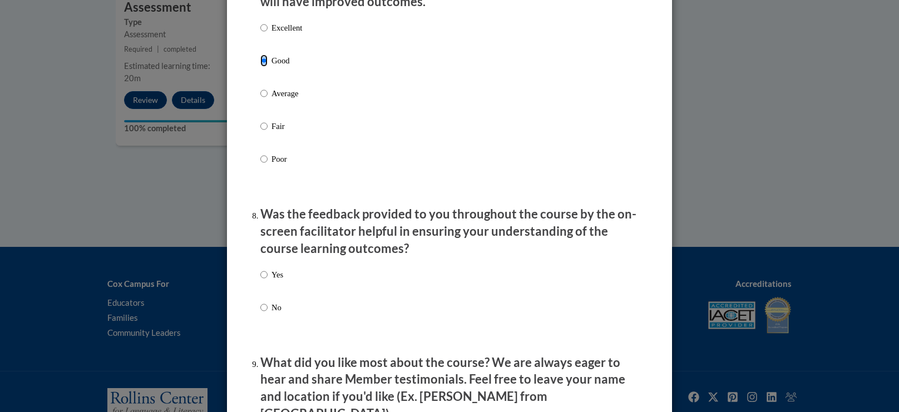
scroll to position [1660, 0]
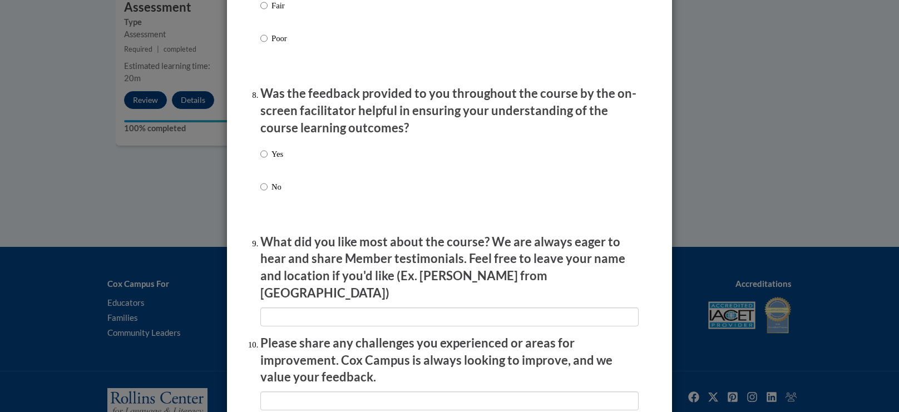
click at [269, 166] on label "Yes" at bounding box center [271, 163] width 23 height 30
click at [268, 160] on input "Yes" at bounding box center [263, 154] width 7 height 12
radio input "true"
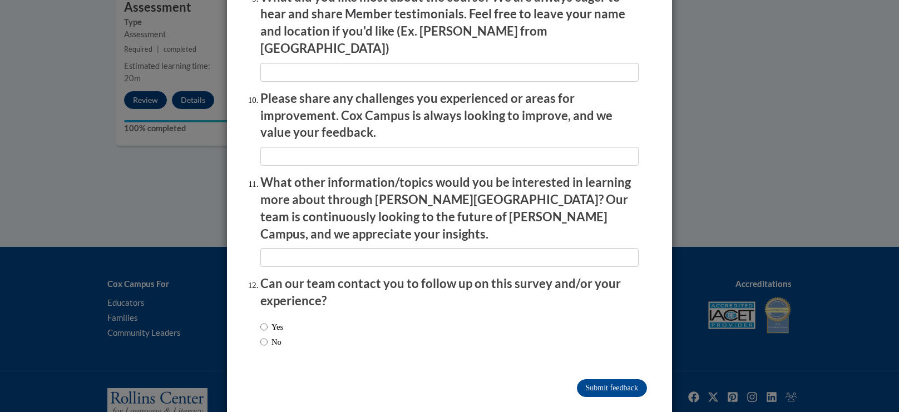
scroll to position [0, 0]
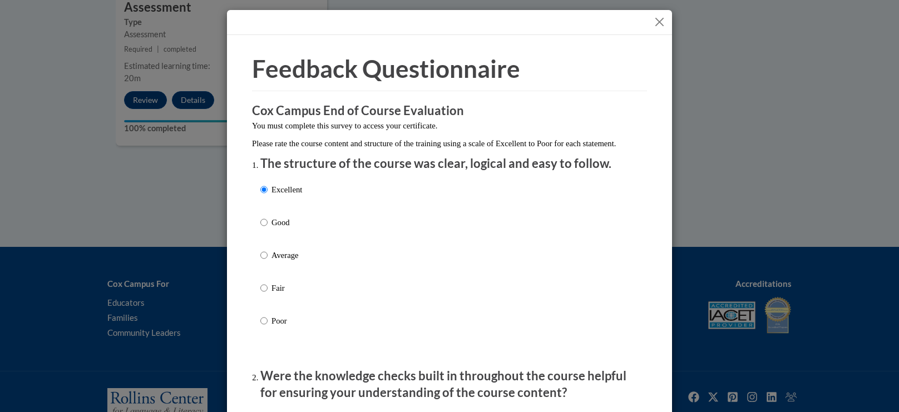
click at [659, 20] on button "Close" at bounding box center [660, 22] width 14 height 14
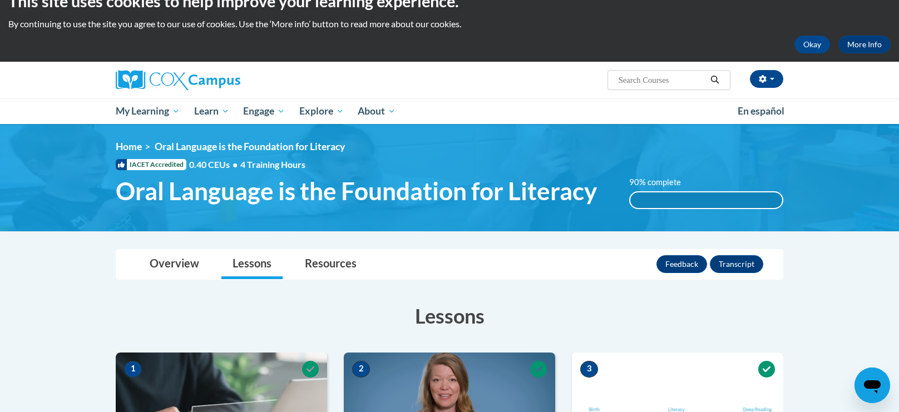
scroll to position [21, 0]
click at [673, 265] on button "Feedback" at bounding box center [682, 264] width 51 height 18
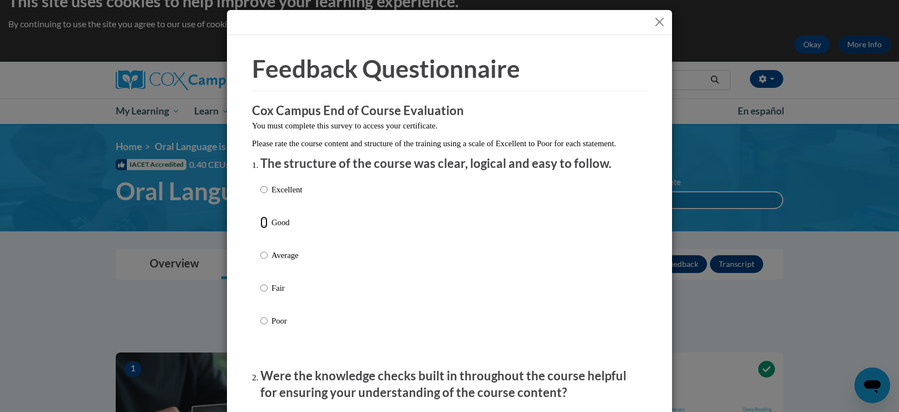
click at [267, 229] on input "Good" at bounding box center [263, 222] width 7 height 12
radio input "true"
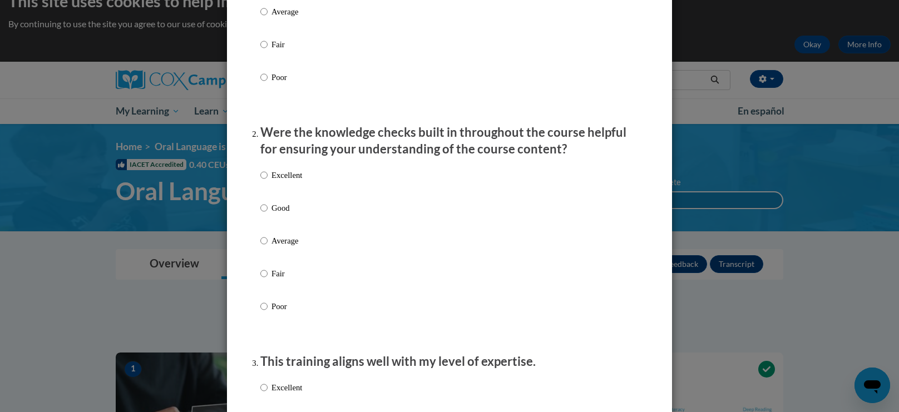
click at [277, 214] on p "Good" at bounding box center [287, 208] width 31 height 12
click at [268, 214] on input "Good" at bounding box center [263, 208] width 7 height 12
radio input "true"
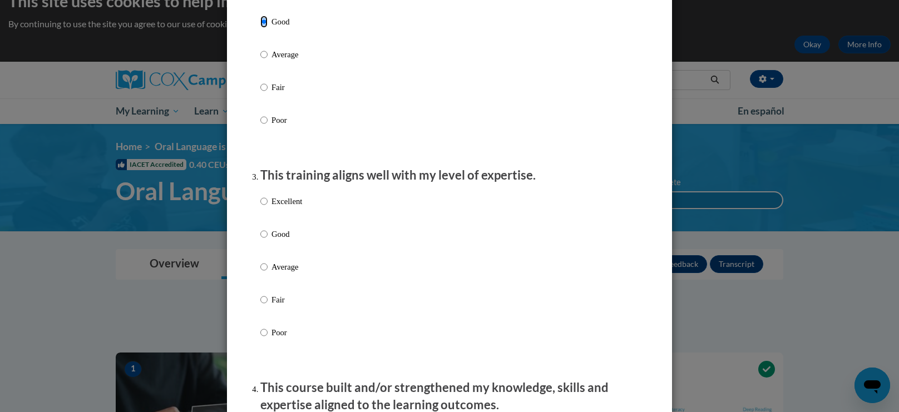
scroll to position [432, 0]
click at [278, 239] on p "Good" at bounding box center [287, 233] width 31 height 12
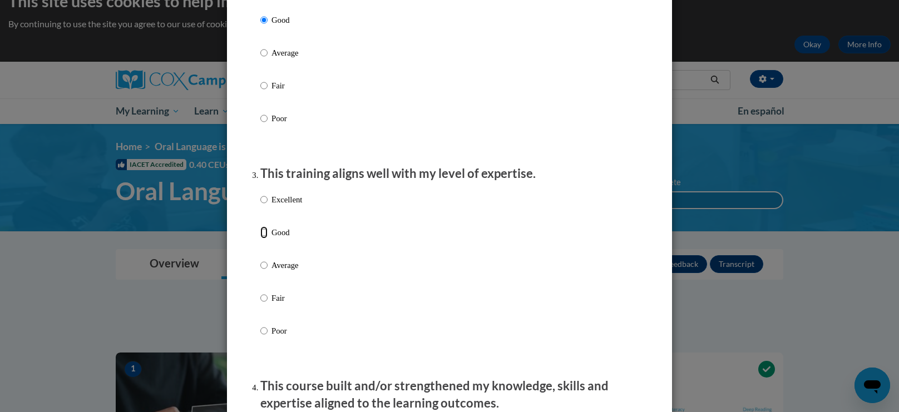
click at [268, 239] on input "Good" at bounding box center [263, 233] width 7 height 12
radio input "true"
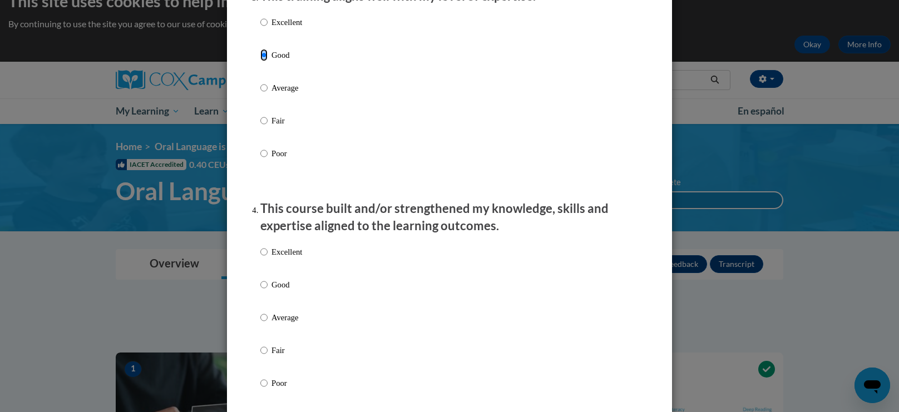
scroll to position [611, 0]
click at [262, 289] on input "Good" at bounding box center [263, 283] width 7 height 12
radio input "true"
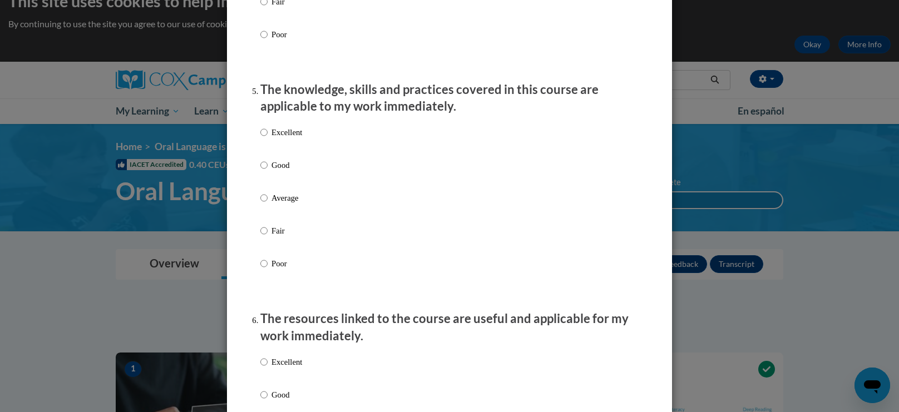
scroll to position [961, 0]
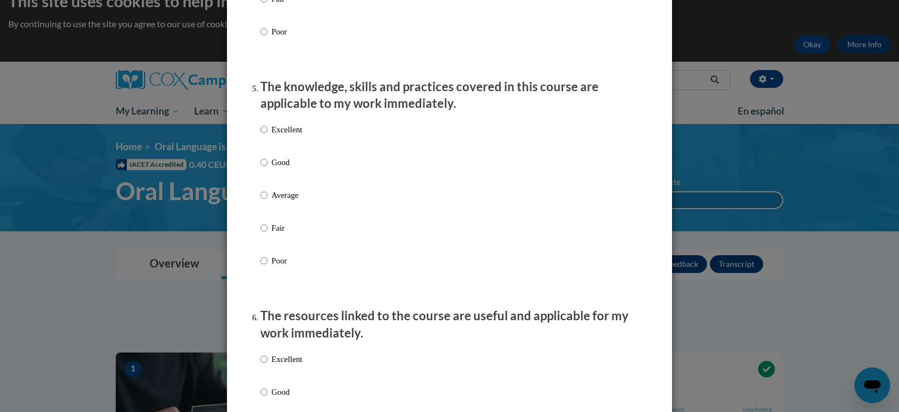
click at [279, 169] on p "Good" at bounding box center [287, 162] width 31 height 12
click at [268, 169] on input "Good" at bounding box center [263, 162] width 7 height 12
radio input "true"
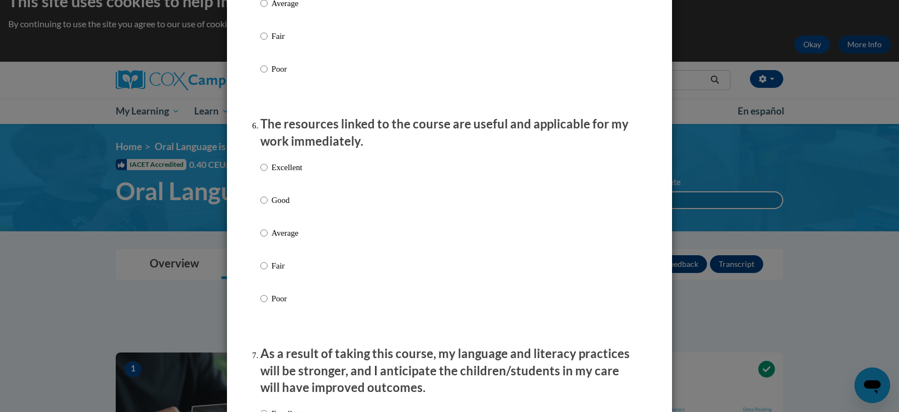
click at [275, 219] on label "Good" at bounding box center [281, 209] width 42 height 30
click at [268, 206] on input "Good" at bounding box center [263, 200] width 7 height 12
radio input "true"
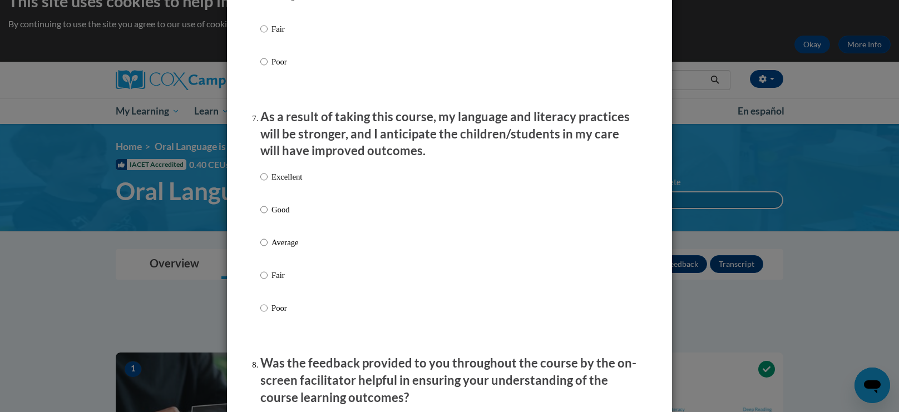
scroll to position [1396, 0]
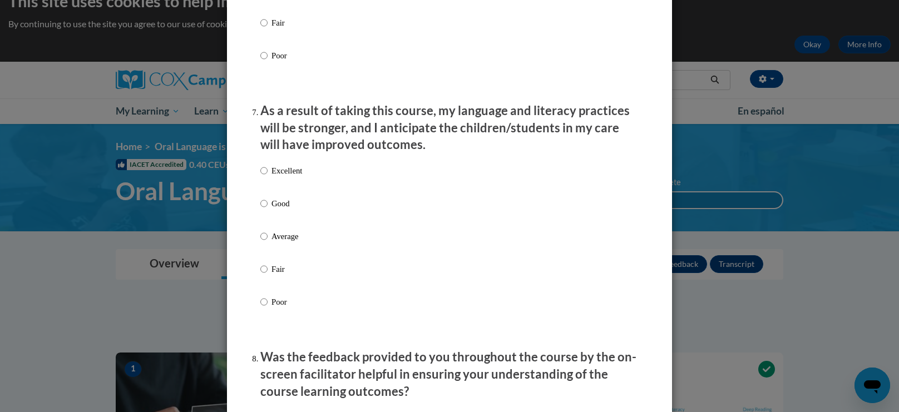
click at [278, 210] on p "Good" at bounding box center [287, 204] width 31 height 12
click at [268, 210] on input "Good" at bounding box center [263, 204] width 7 height 12
radio input "true"
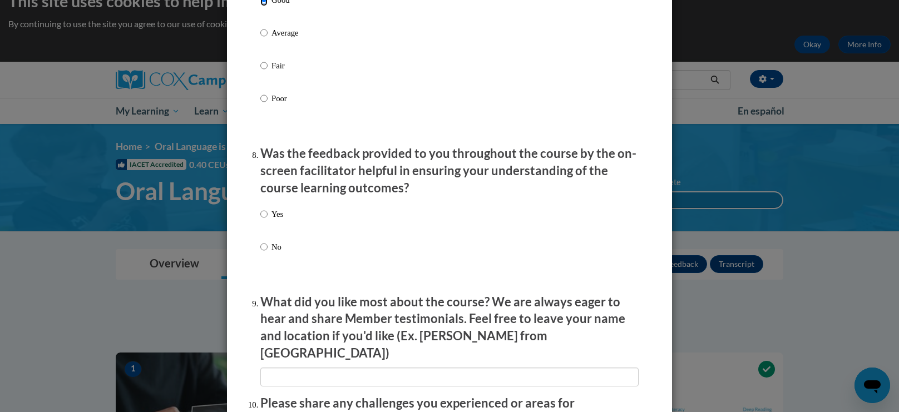
scroll to position [1612, 0]
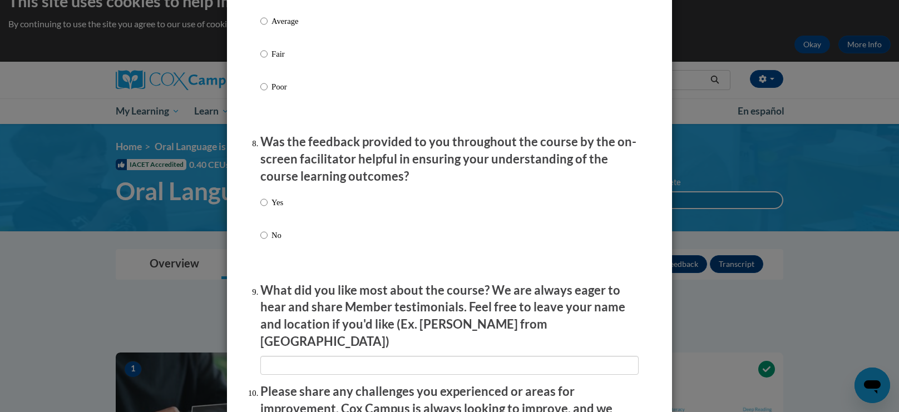
click at [278, 209] on p "Yes" at bounding box center [278, 202] width 12 height 12
click at [268, 209] on input "Yes" at bounding box center [263, 202] width 7 height 12
radio input "true"
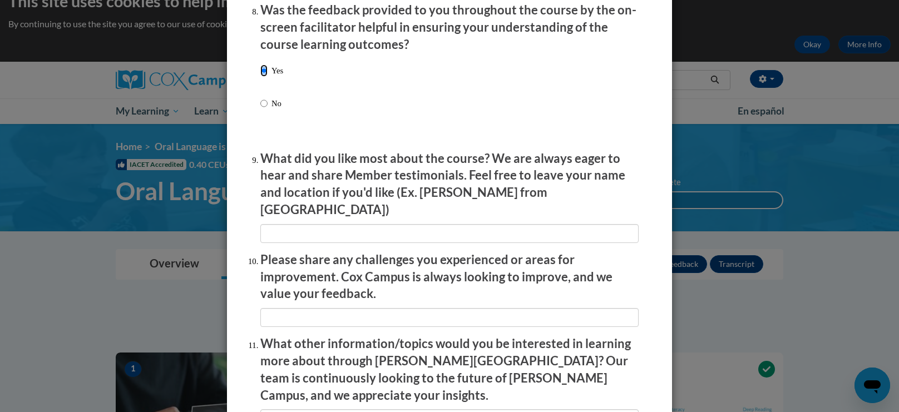
scroll to position [1745, 0]
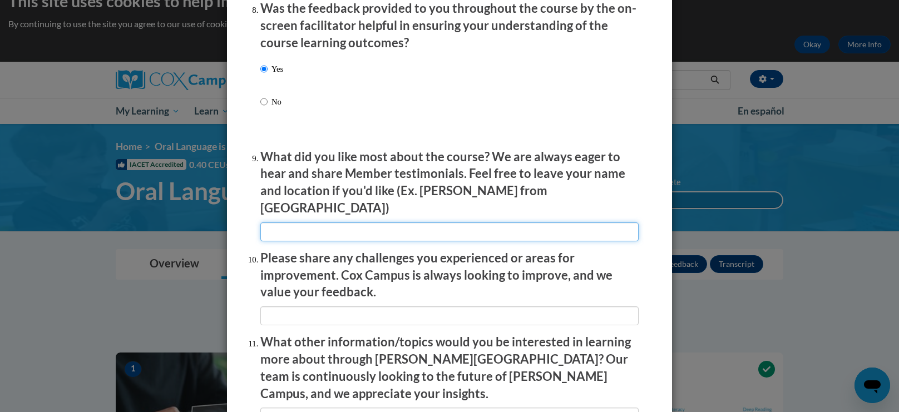
click at [285, 229] on input "textbox" at bounding box center [449, 232] width 378 height 19
type input "I like that we had different kinds of ways to test the knowledge we learned."
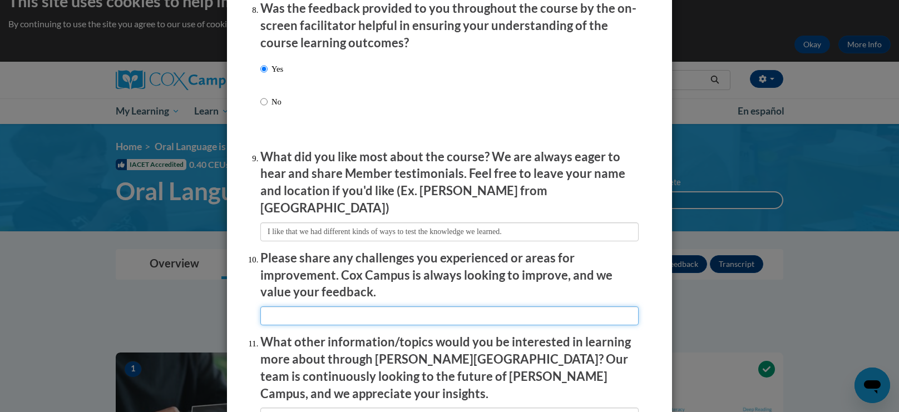
click at [315, 316] on input "textbox" at bounding box center [449, 316] width 378 height 19
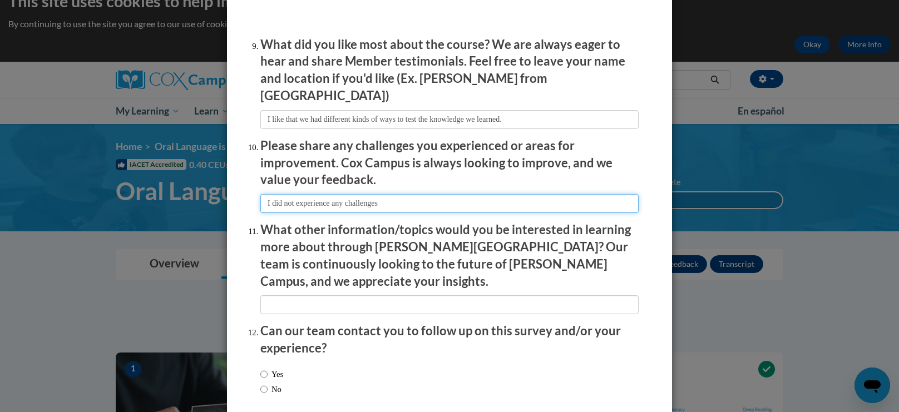
scroll to position [1858, 0]
type input "I did not experience any challenges."
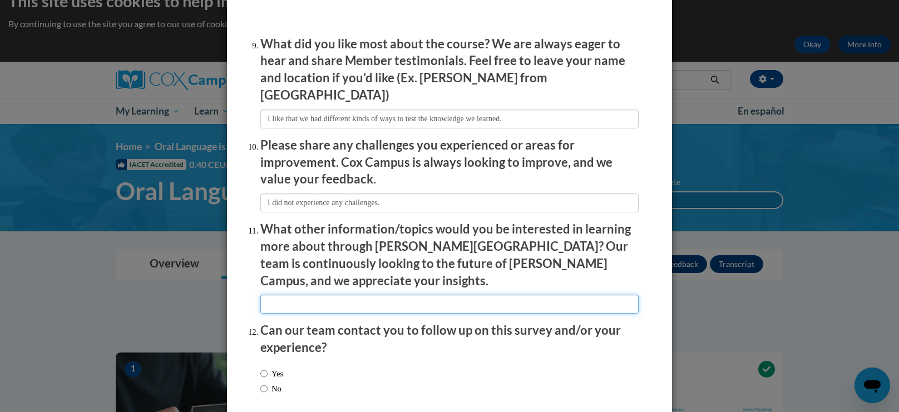
click at [311, 295] on input "textbox" at bounding box center [449, 304] width 378 height 19
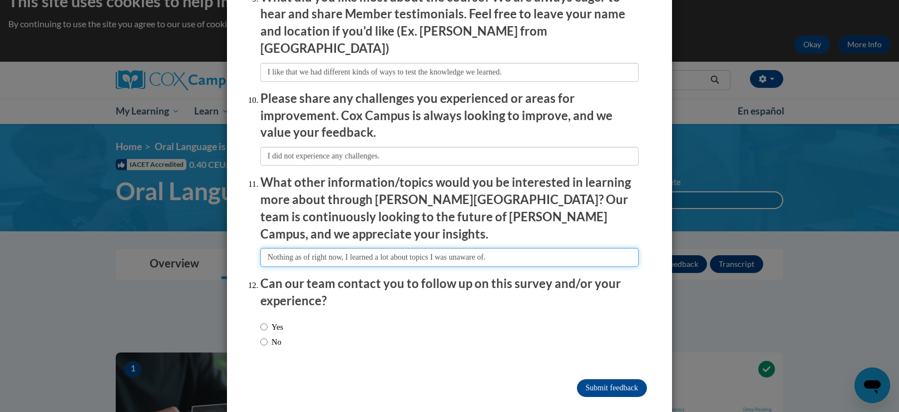
type input "Nothing as of right now, I learned a lot about topics I was unaware of."
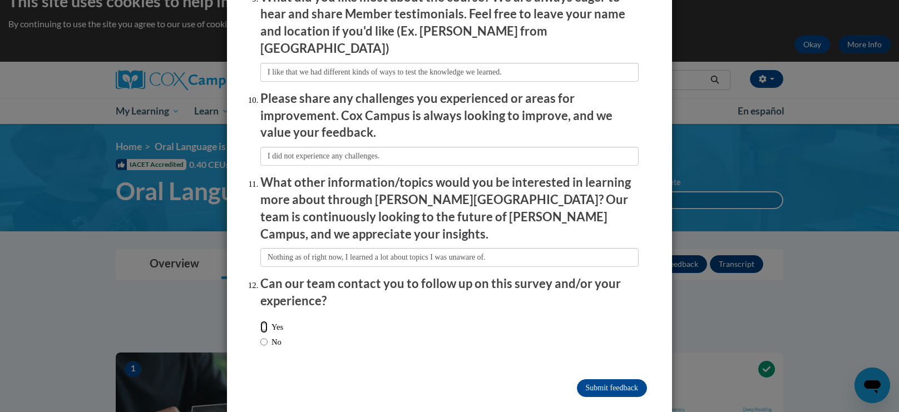
click at [264, 321] on input "Yes" at bounding box center [263, 327] width 7 height 12
radio input "true"
click at [265, 336] on input "No" at bounding box center [263, 342] width 7 height 12
radio input "true"
click at [594, 380] on input "Submit feedback" at bounding box center [612, 389] width 70 height 18
